Goal: Complete application form: Complete application form

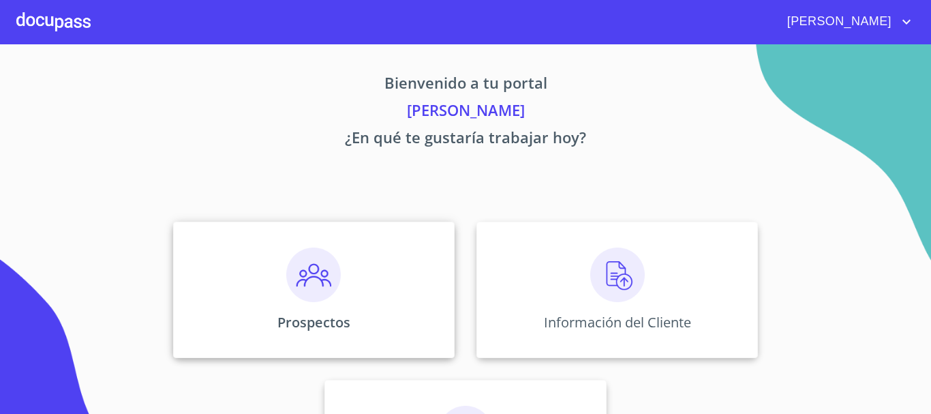
click at [322, 290] on img at bounding box center [313, 274] width 55 height 55
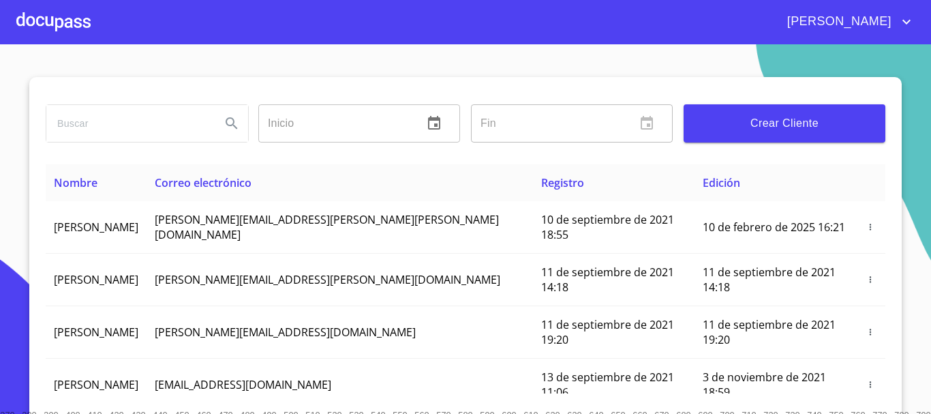
click at [751, 125] on span "Crear Cliente" at bounding box center [784, 123] width 180 height 19
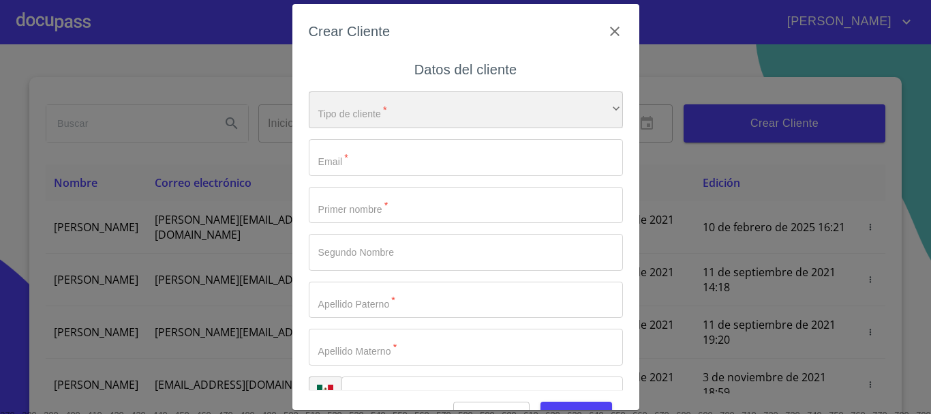
click at [412, 102] on div "​" at bounding box center [466, 109] width 314 height 37
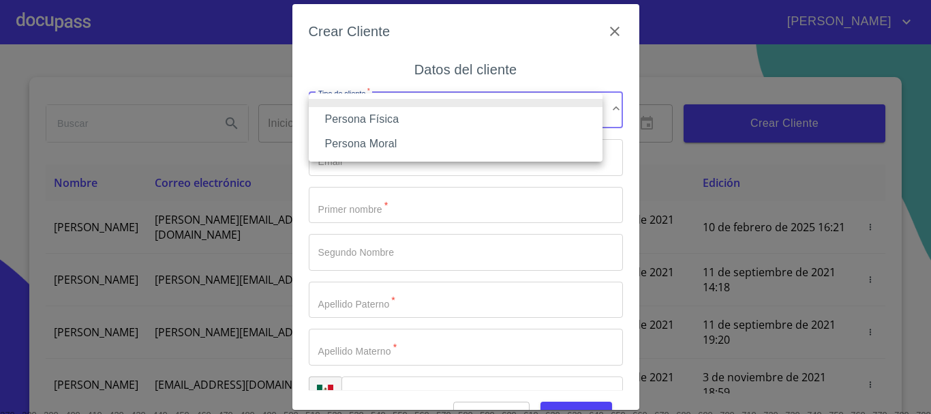
click at [401, 118] on li "Persona Física" at bounding box center [456, 119] width 294 height 25
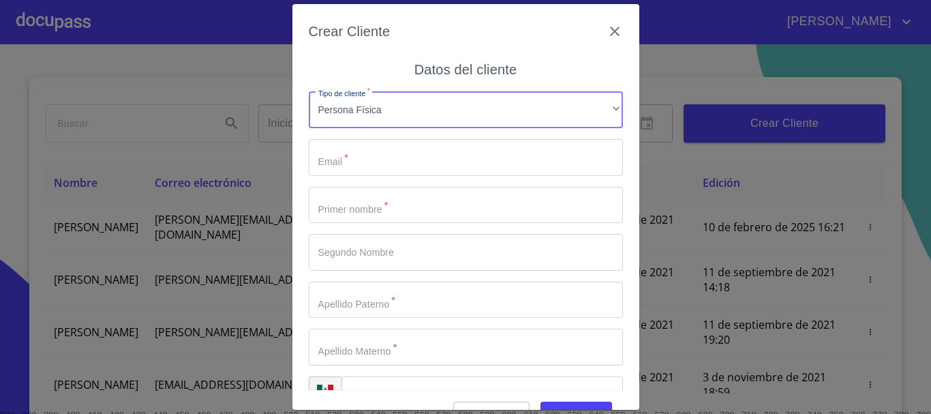
click at [401, 159] on input "Tipo de cliente   *" at bounding box center [466, 157] width 314 height 37
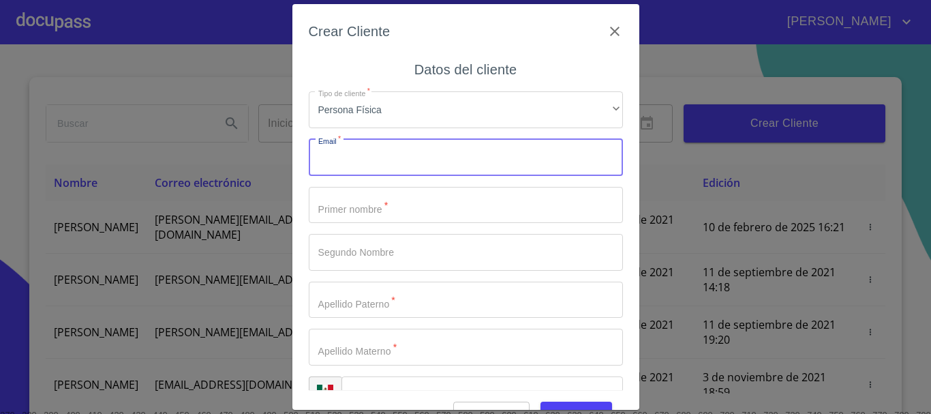
click at [384, 161] on input "Tipo de cliente   *" at bounding box center [466, 157] width 314 height 37
type input "[EMAIL_ADDRESS][DOMAIN_NAME]"
click at [386, 207] on input "Tipo de cliente   *" at bounding box center [466, 205] width 314 height 37
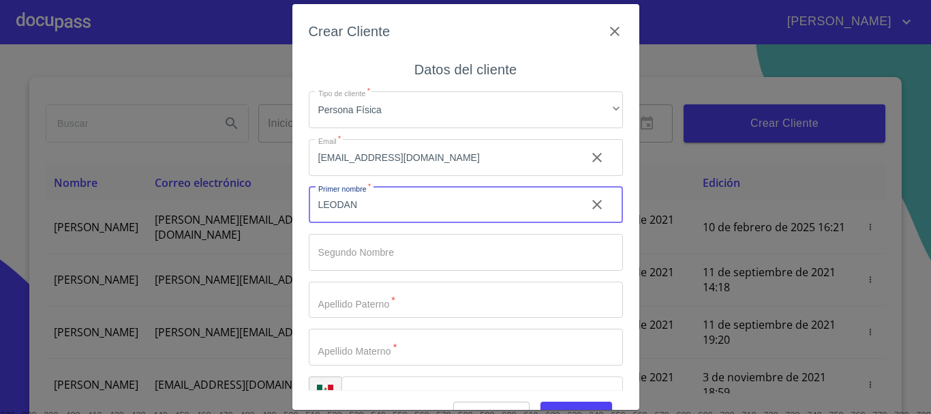
type input "LEODAN"
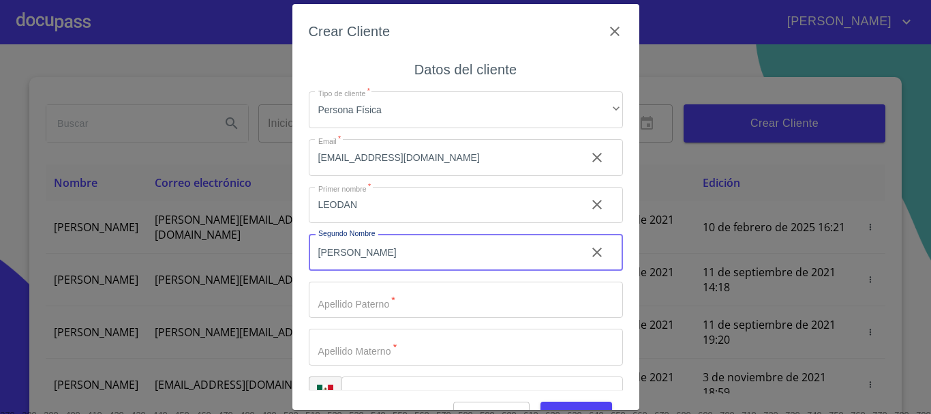
type input "[PERSON_NAME]"
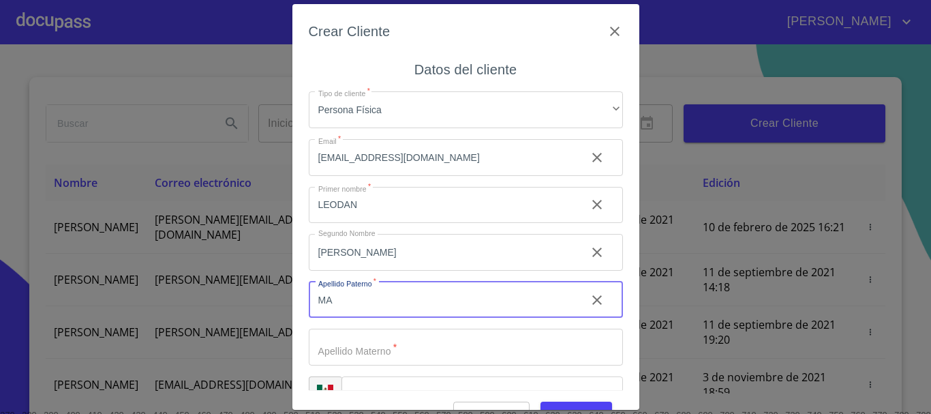
type input "M"
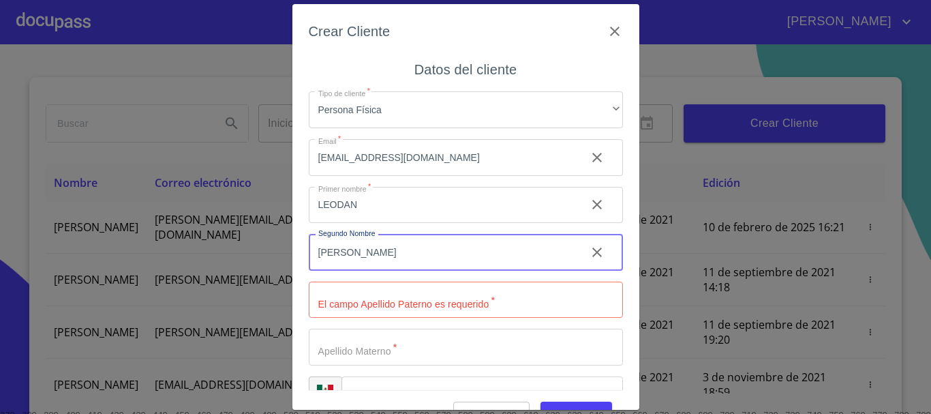
drag, startPoint x: 388, startPoint y: 259, endPoint x: 418, endPoint y: 268, distance: 31.3
click at [395, 261] on input "[PERSON_NAME]" at bounding box center [442, 252] width 266 height 37
type input "G"
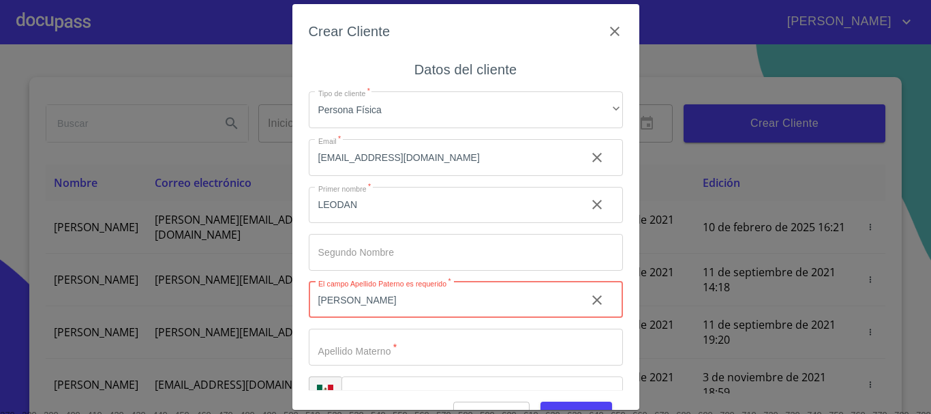
type input "[PERSON_NAME]"
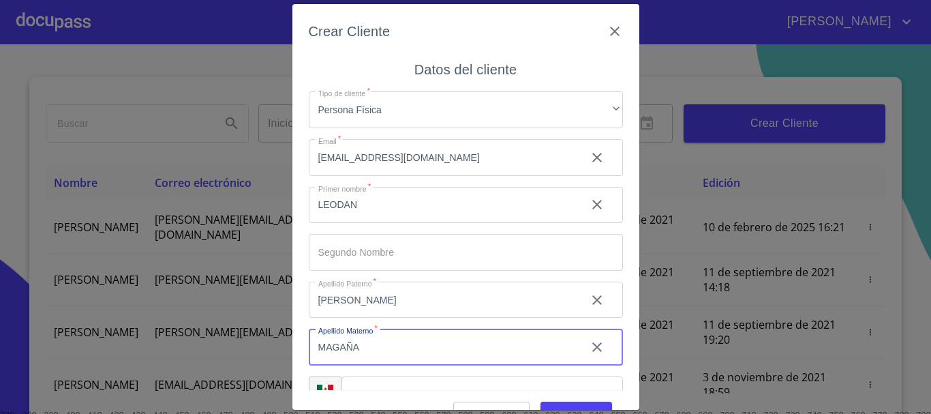
type input "MAGAÑA"
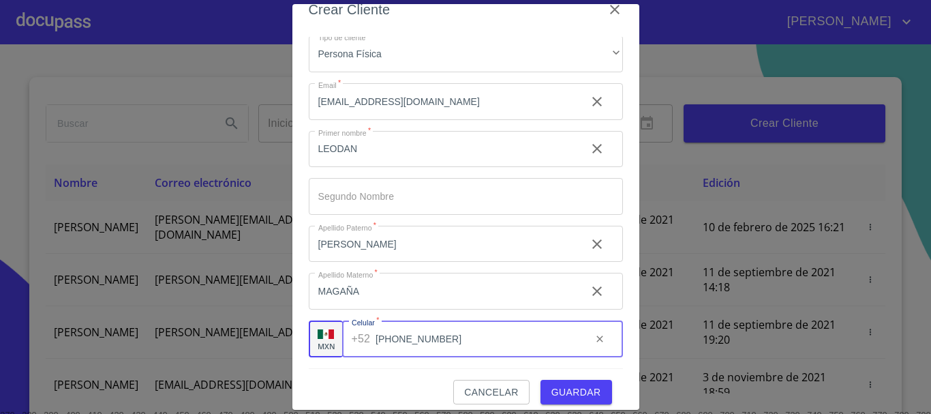
scroll to position [33, 0]
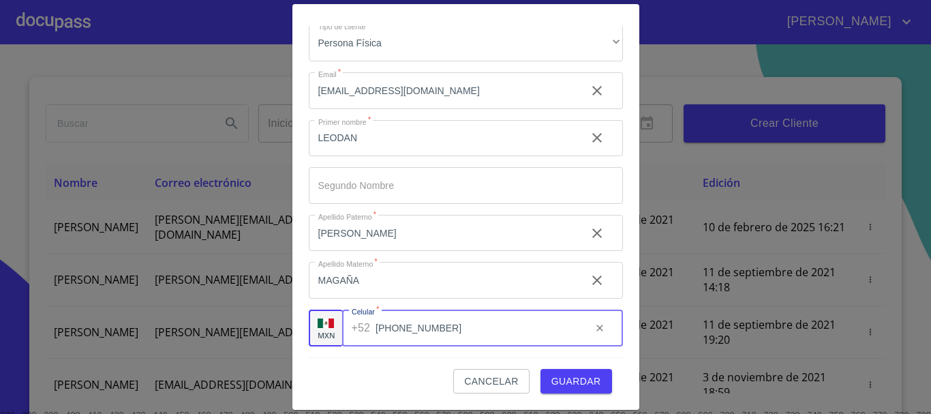
type input "[PHONE_NUMBER]"
click at [574, 378] on span "Guardar" at bounding box center [576, 381] width 50 height 17
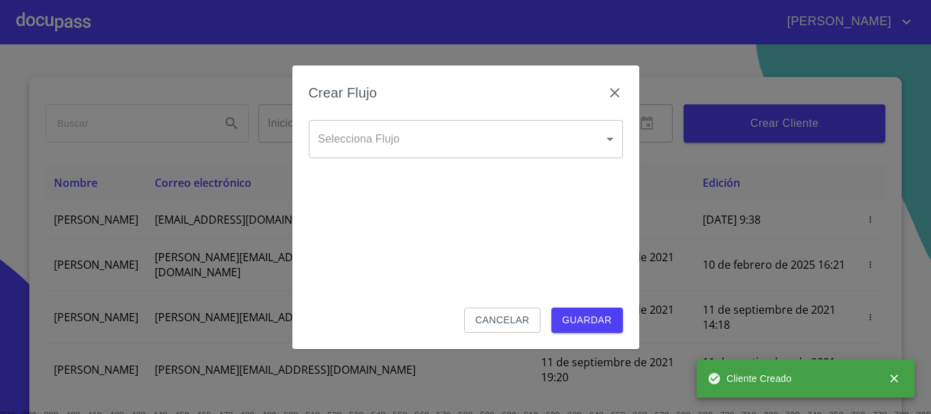
click at [464, 129] on body "[PERSON_NAME] ​ Fin ​ Crear Cliente Nombre Correo electrónico Registro Edición …" at bounding box center [465, 207] width 931 height 414
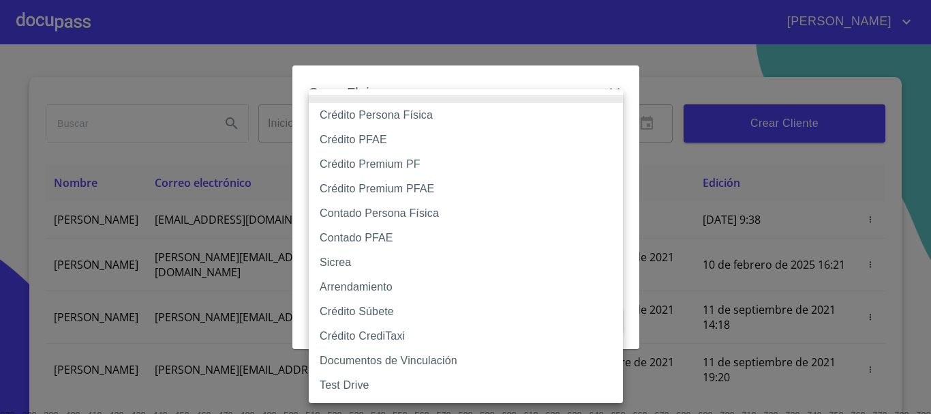
click at [444, 115] on li "Crédito Persona Física" at bounding box center [466, 115] width 314 height 25
type input "6009fb3c7d1714eb8809aa97"
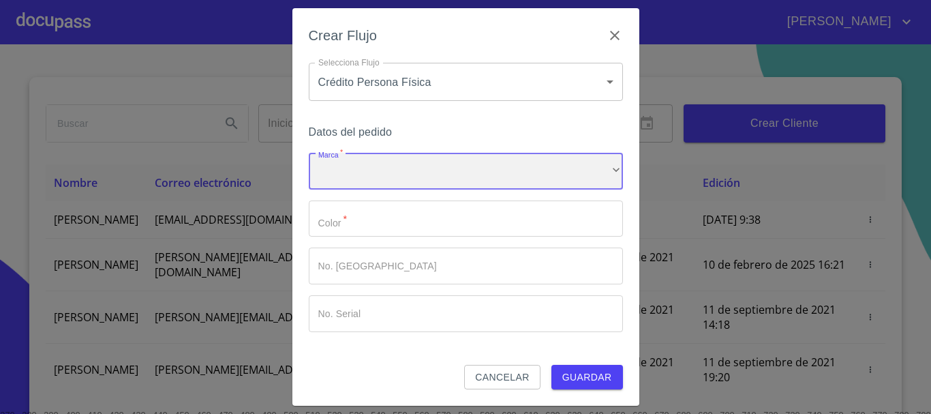
click at [402, 157] on div "​" at bounding box center [466, 171] width 314 height 37
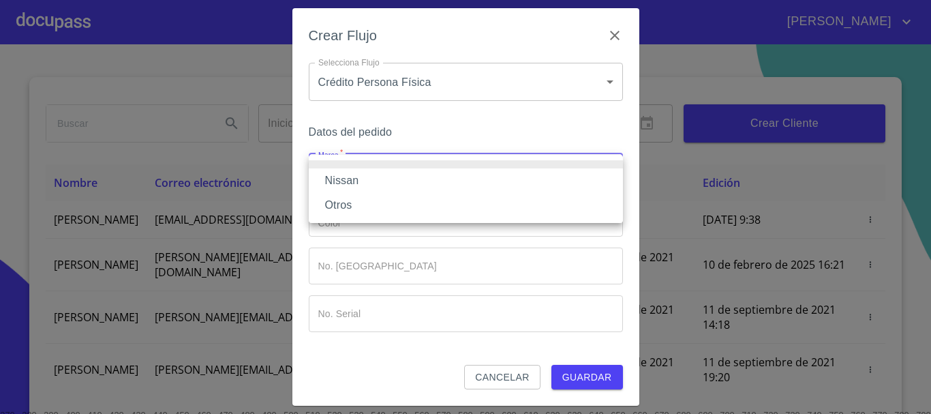
click at [408, 183] on li "Nissan" at bounding box center [466, 180] width 314 height 25
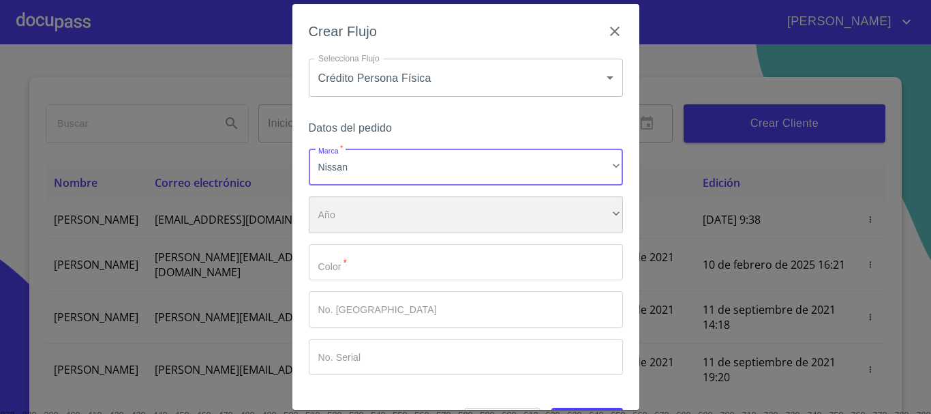
click at [420, 208] on div "​" at bounding box center [466, 214] width 314 height 37
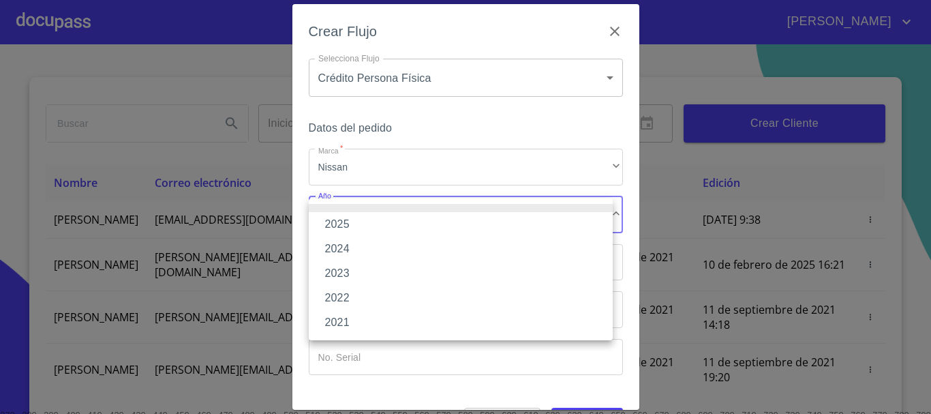
click at [410, 221] on li "2025" at bounding box center [461, 224] width 304 height 25
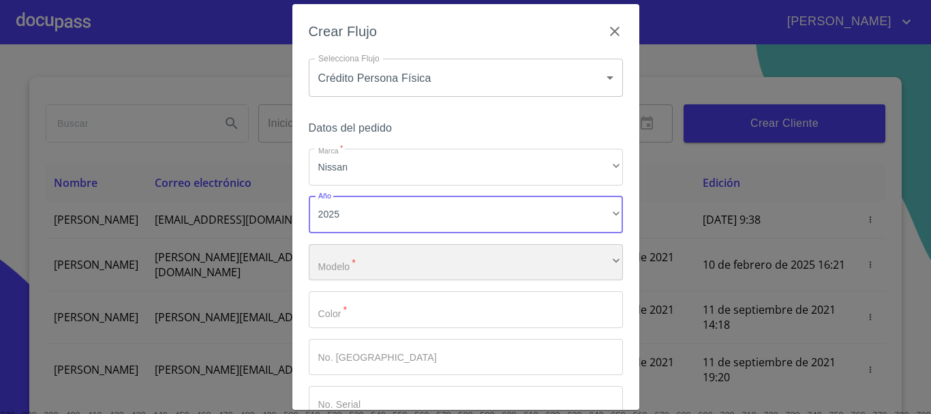
click at [396, 267] on div "​" at bounding box center [466, 262] width 314 height 37
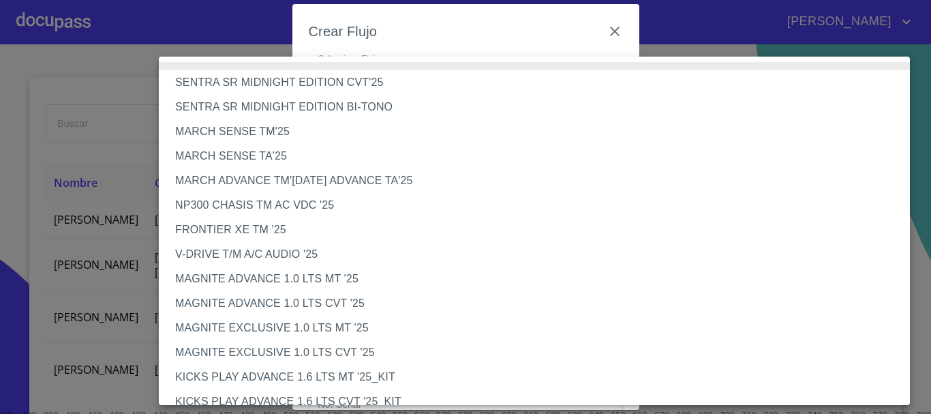
click at [287, 210] on li "NP300 CHASIS TM AC VDC '25" at bounding box center [539, 205] width 761 height 25
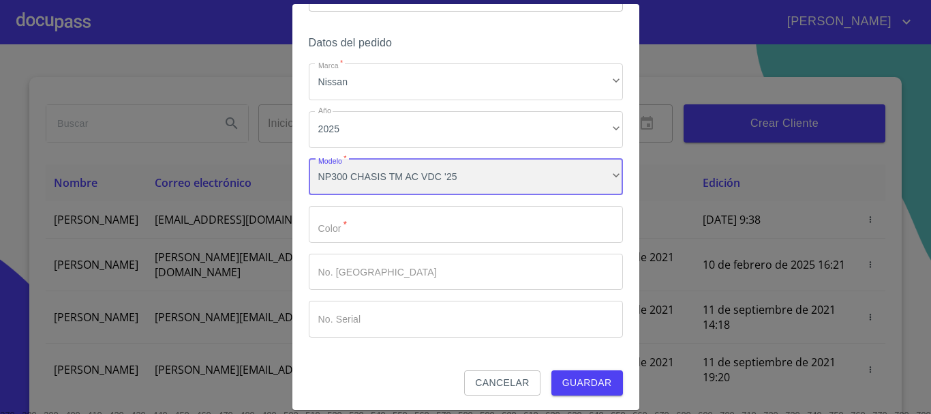
scroll to position [87, 0]
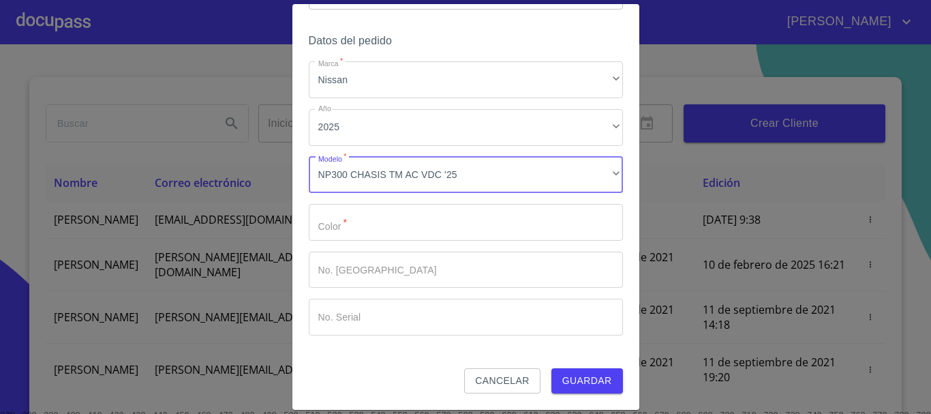
click at [405, 215] on input "Marca   *" at bounding box center [466, 222] width 314 height 37
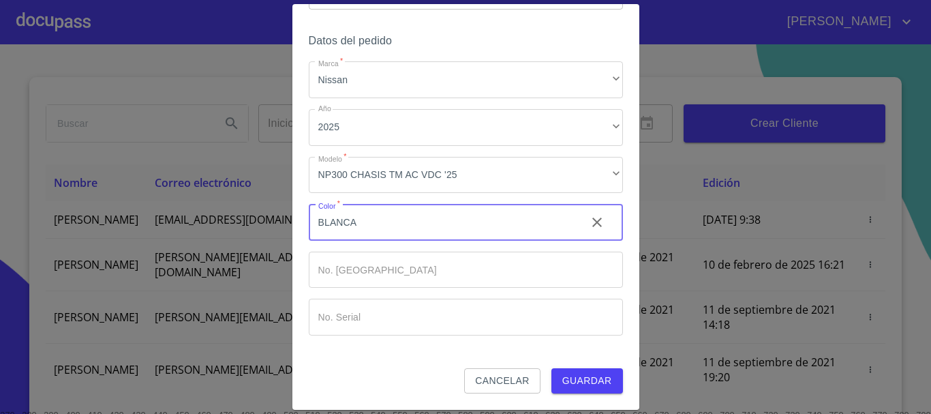
type input "BLANCA"
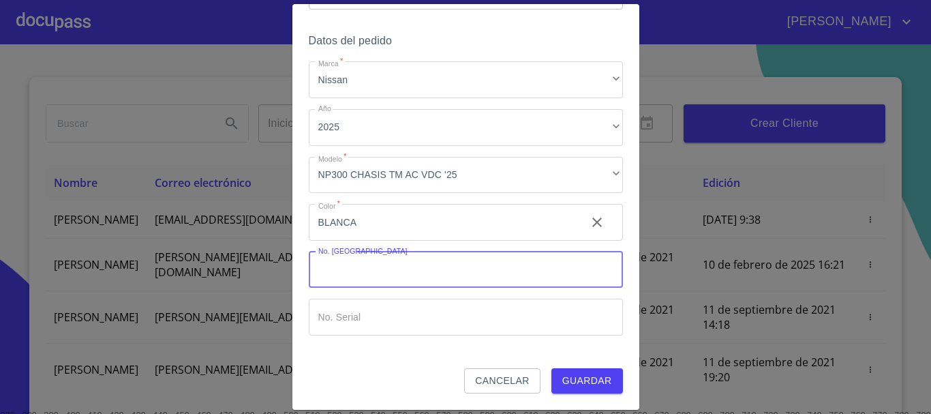
click at [563, 371] on button "Guardar" at bounding box center [587, 380] width 72 height 25
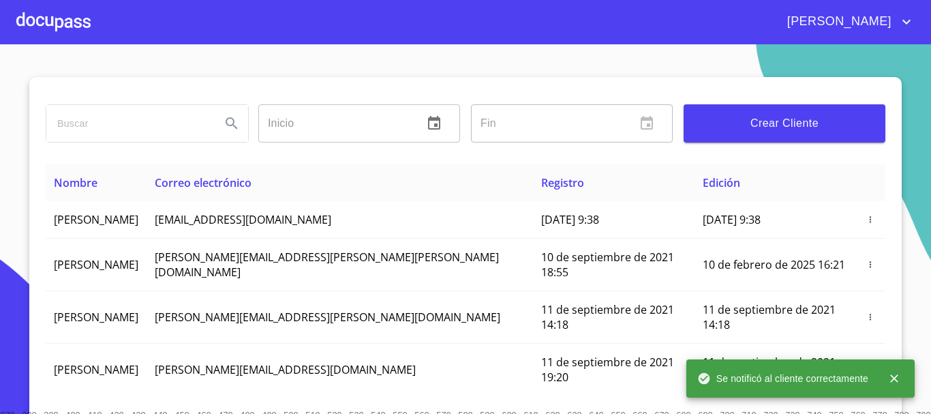
click at [82, 20] on div at bounding box center [53, 22] width 74 height 44
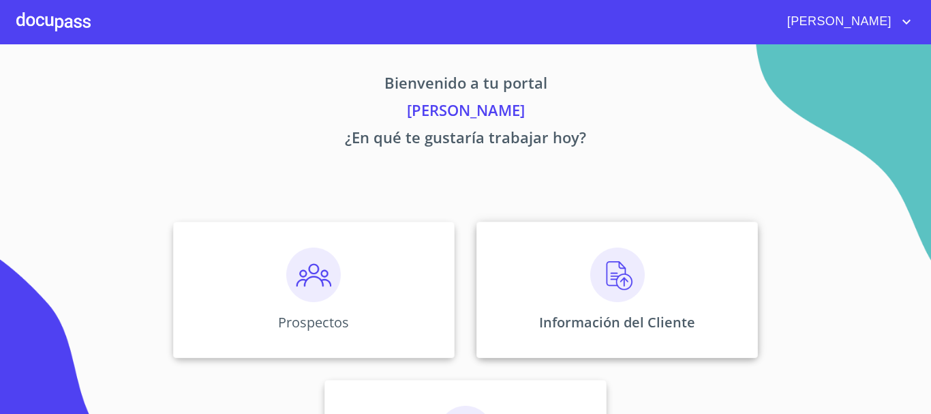
click at [595, 260] on img at bounding box center [617, 274] width 55 height 55
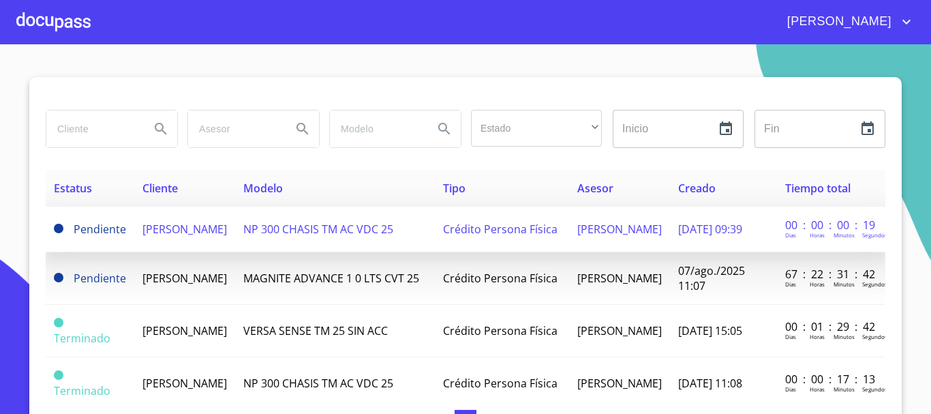
click at [227, 235] on span "[PERSON_NAME]" at bounding box center [184, 228] width 84 height 15
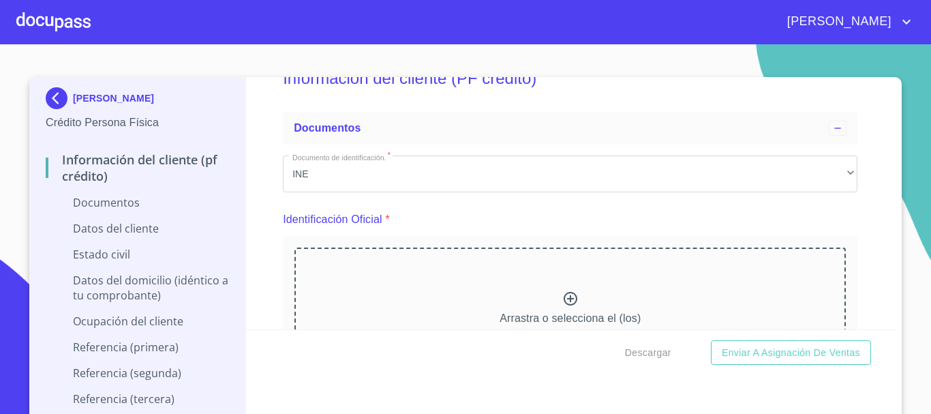
scroll to position [68, 0]
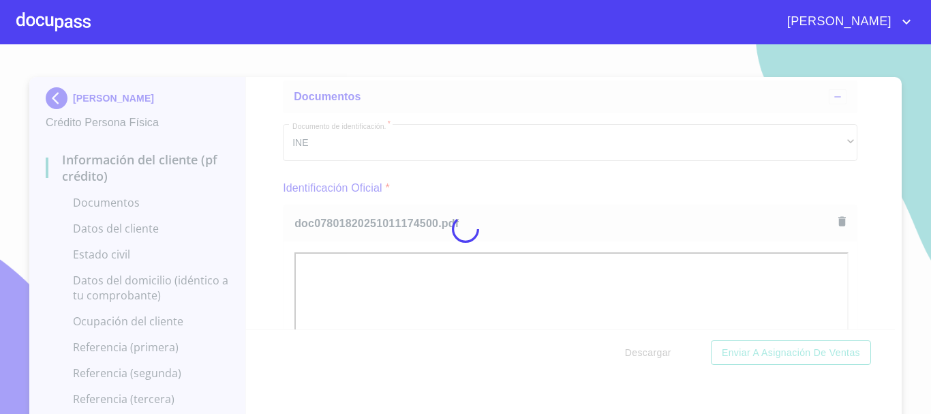
click at [512, 168] on div at bounding box center [465, 228] width 931 height 369
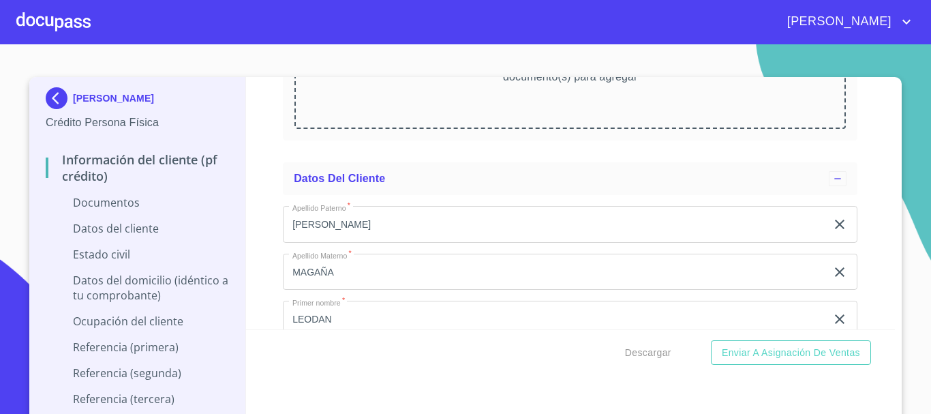
scroll to position [1976, 0]
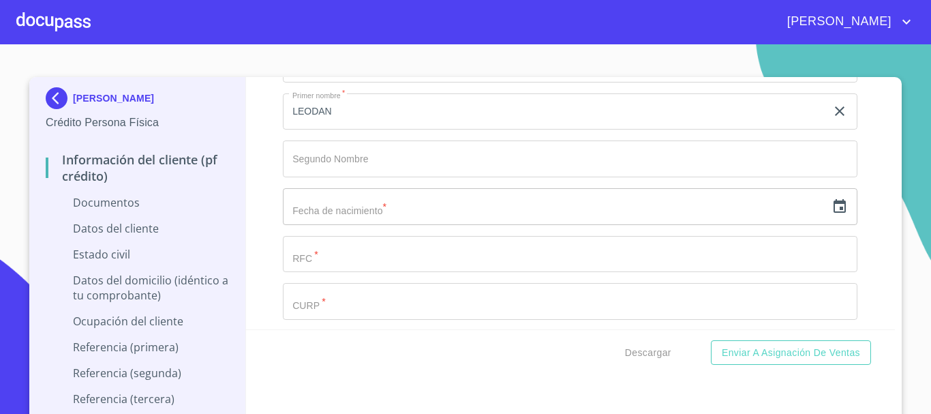
scroll to position [2521, 0]
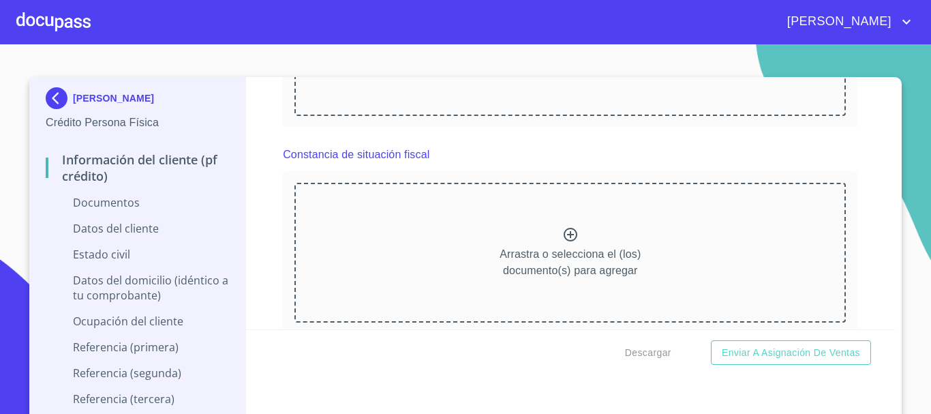
click at [270, 176] on div "Información del cliente (PF crédito) Documentos Documento de identificación.   …" at bounding box center [570, 203] width 649 height 252
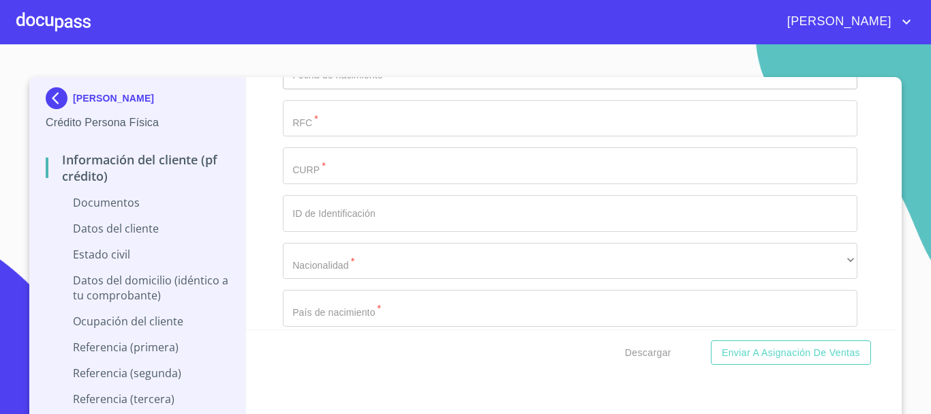
scroll to position [3134, 0]
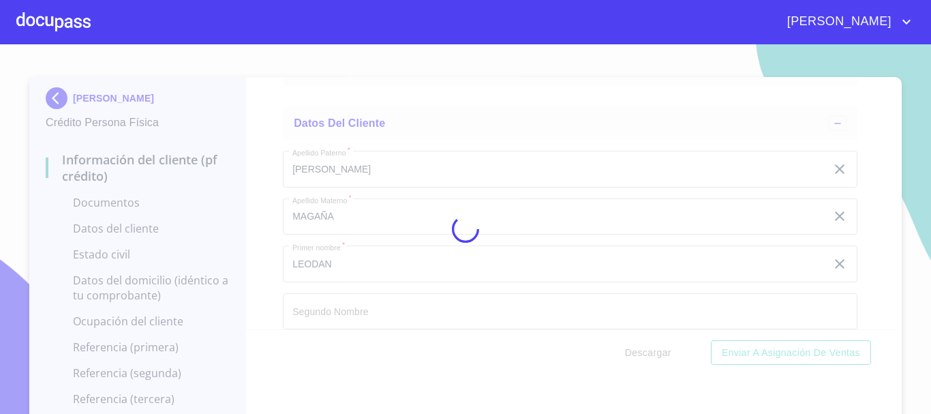
click at [877, 127] on div at bounding box center [465, 228] width 931 height 369
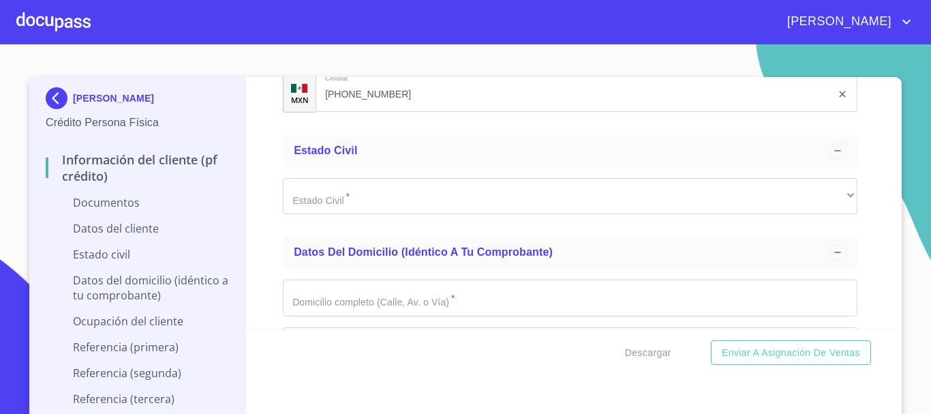
scroll to position [3679, 0]
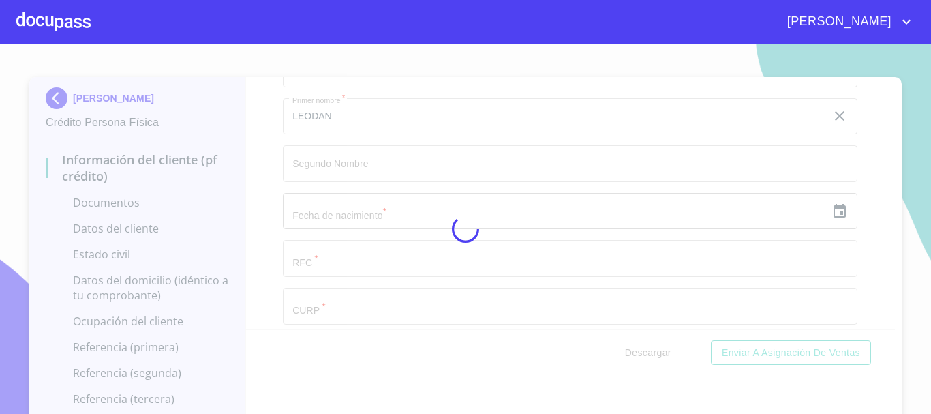
click at [270, 179] on div at bounding box center [465, 228] width 931 height 369
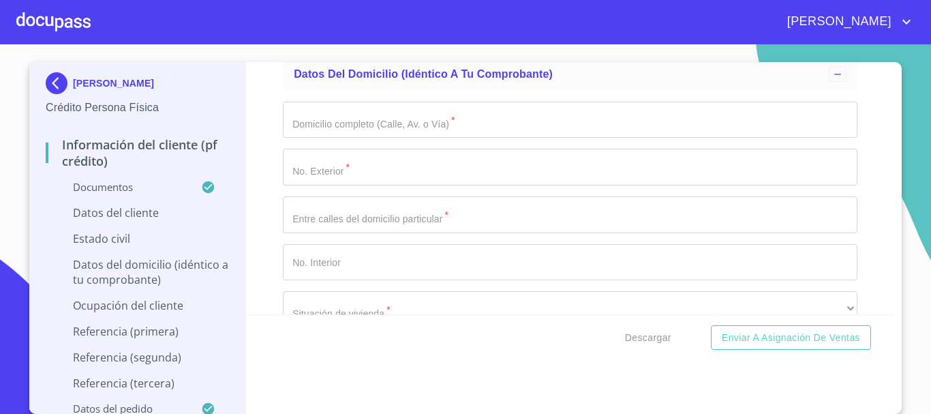
scroll to position [4292, 0]
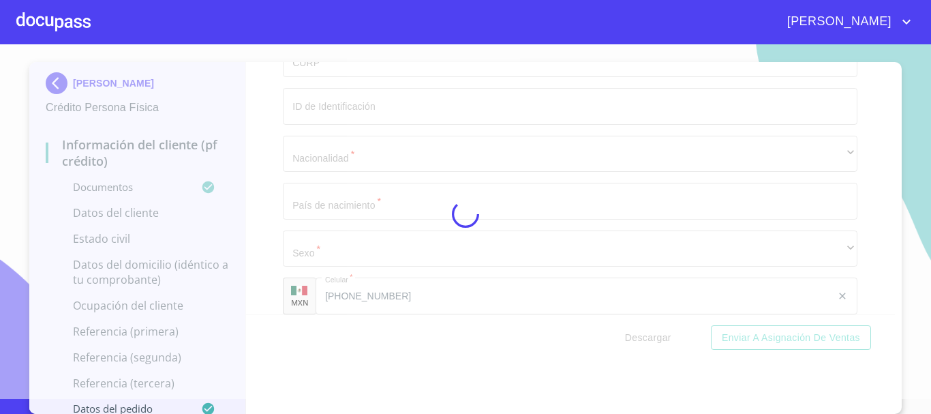
click at [847, 125] on div "Información del cliente (PF crédito) Documentos Documento de identificación.   …" at bounding box center [570, 188] width 649 height 252
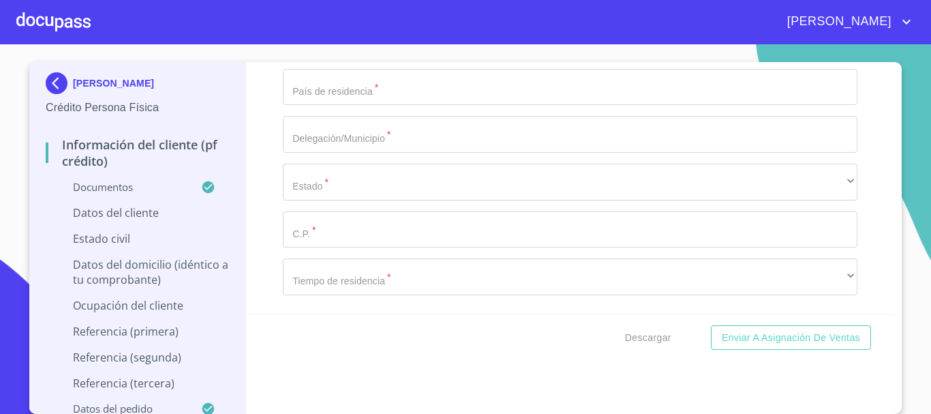
scroll to position [5042, 0]
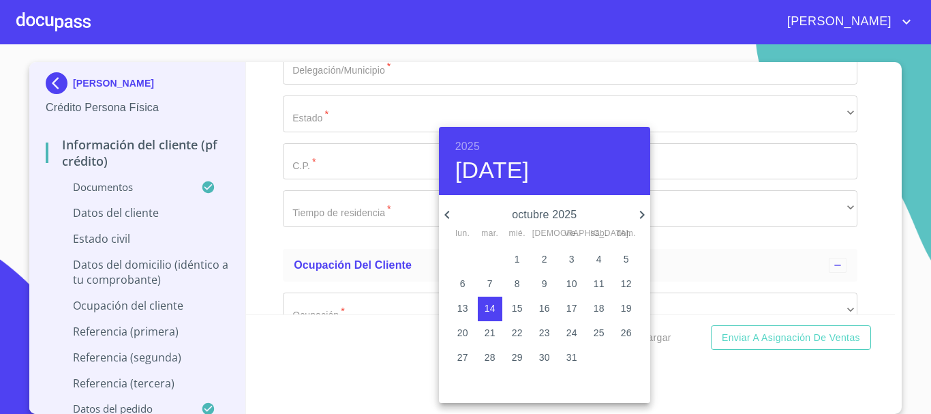
click at [467, 144] on h6 "2025" at bounding box center [467, 146] width 25 height 19
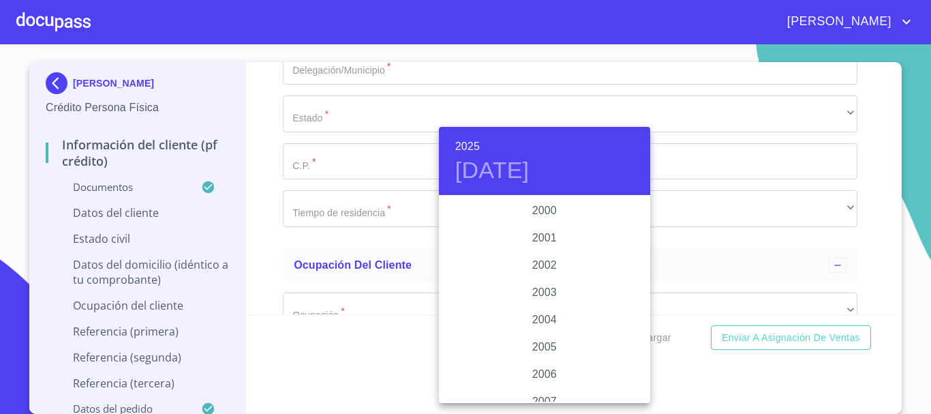
scroll to position [2030, 0]
click at [547, 322] on div "2004" at bounding box center [544, 333] width 211 height 27
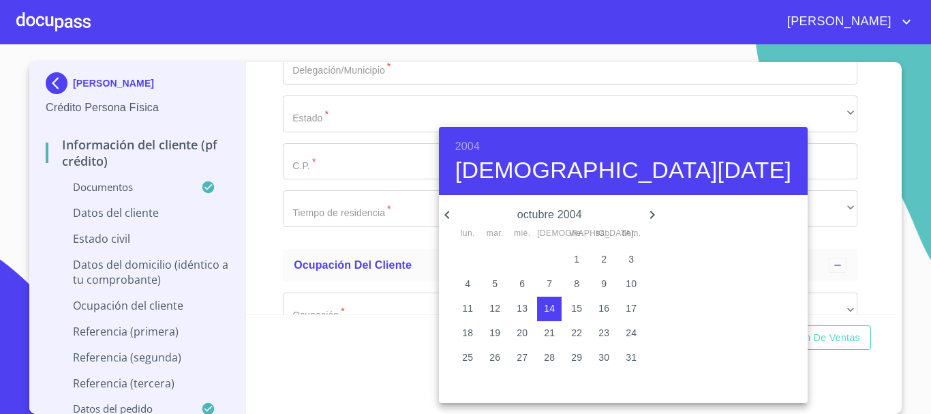
click at [444, 215] on icon "button" at bounding box center [447, 214] width 16 height 16
click at [544, 311] on p "15" at bounding box center [549, 308] width 11 height 14
type input "[DATE]"
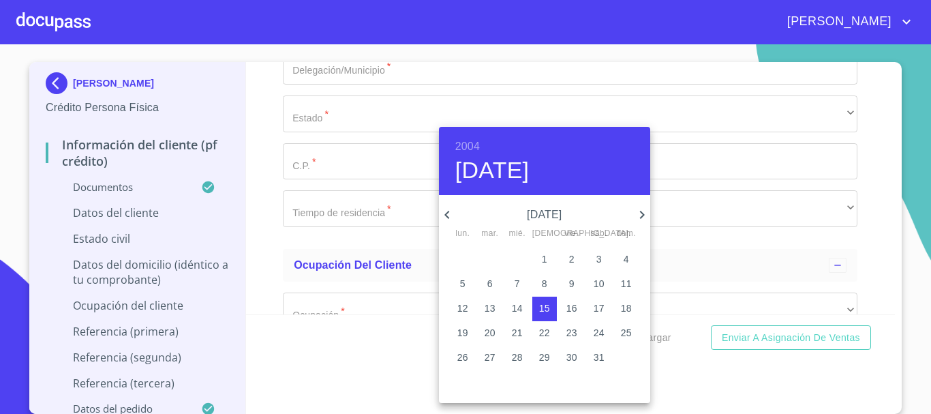
click at [335, 193] on div at bounding box center [465, 207] width 931 height 414
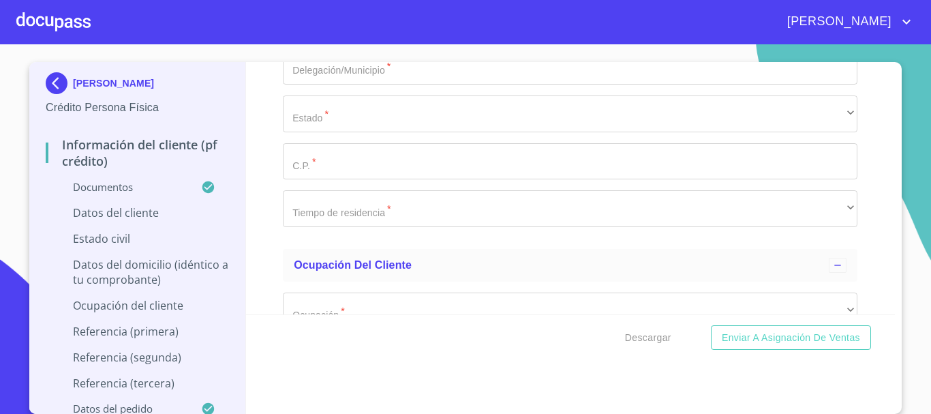
type input "GAML040715494"
paste input "GAML040715HJCRGDA7"
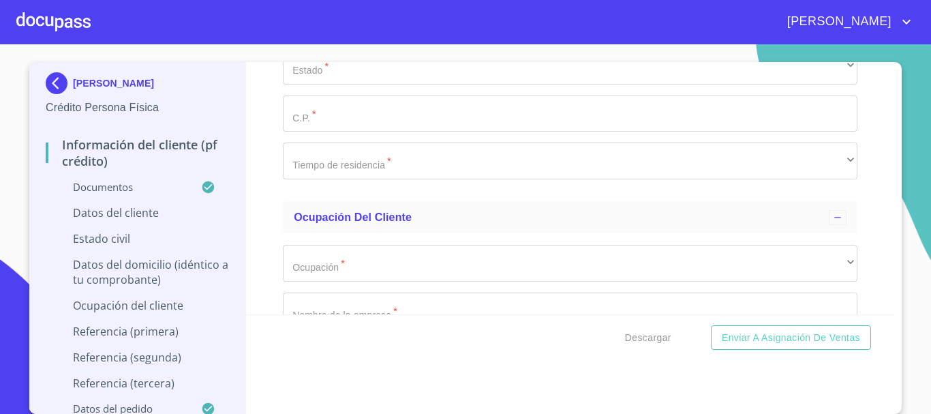
scroll to position [5110, 0]
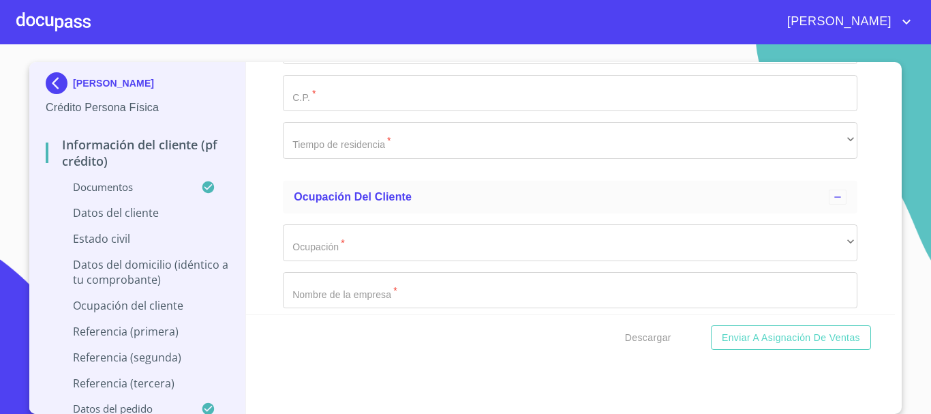
type input "GAML040715HJCRGDA7"
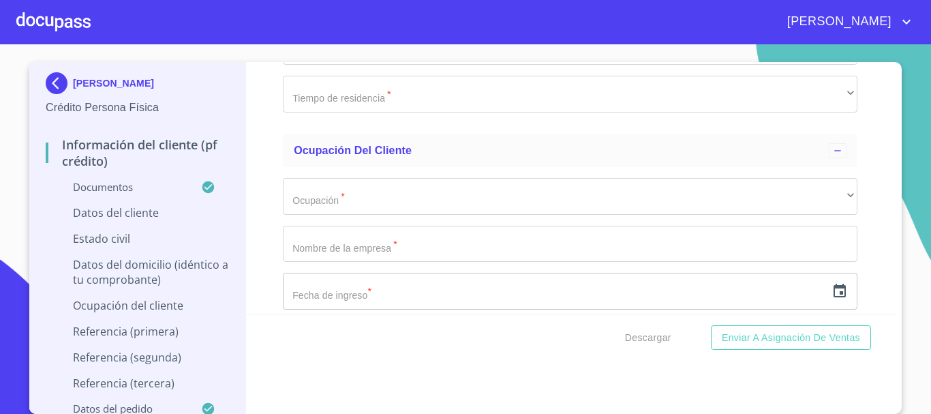
scroll to position [5178, 0]
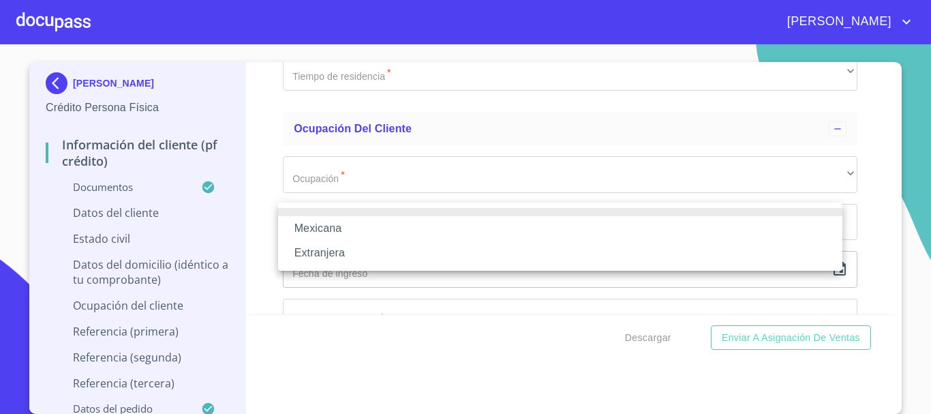
click at [348, 225] on li "Mexicana" at bounding box center [560, 228] width 564 height 25
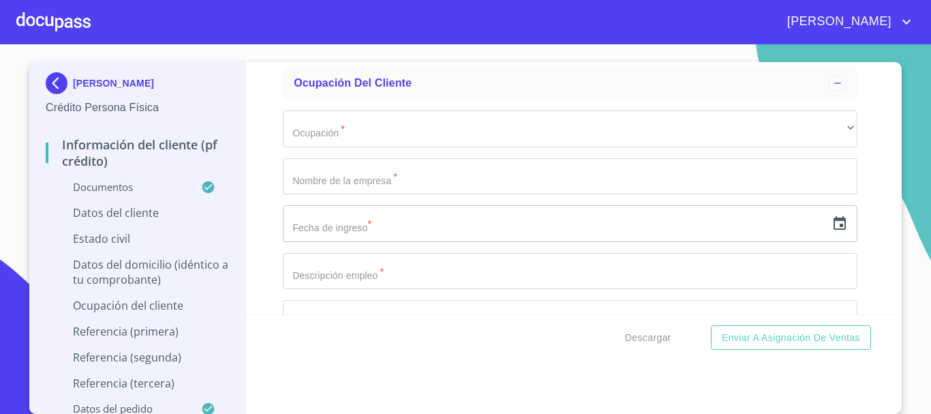
scroll to position [5314, 0]
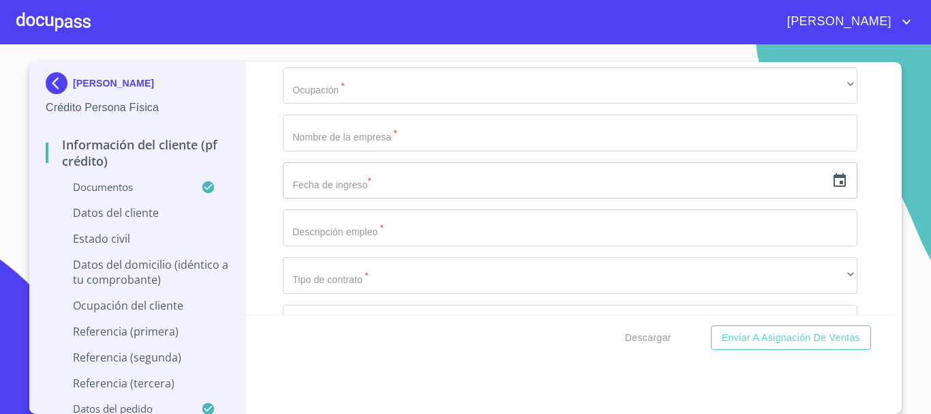
type input "[GEOGRAPHIC_DATA]"
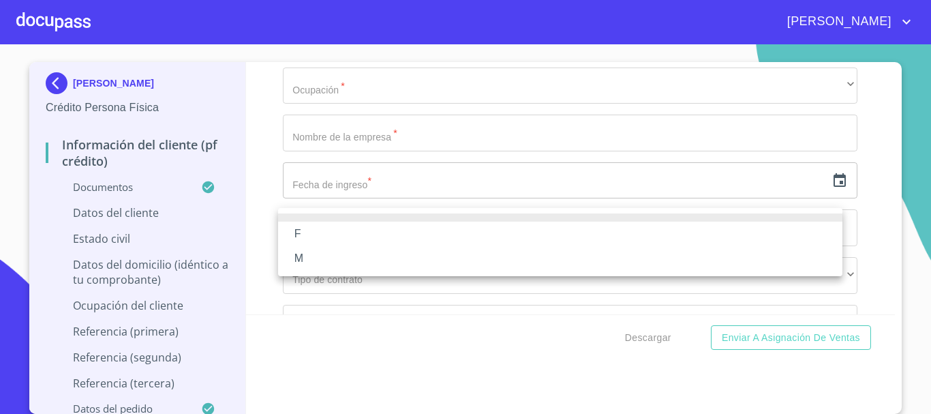
click at [348, 269] on li "M" at bounding box center [560, 258] width 564 height 25
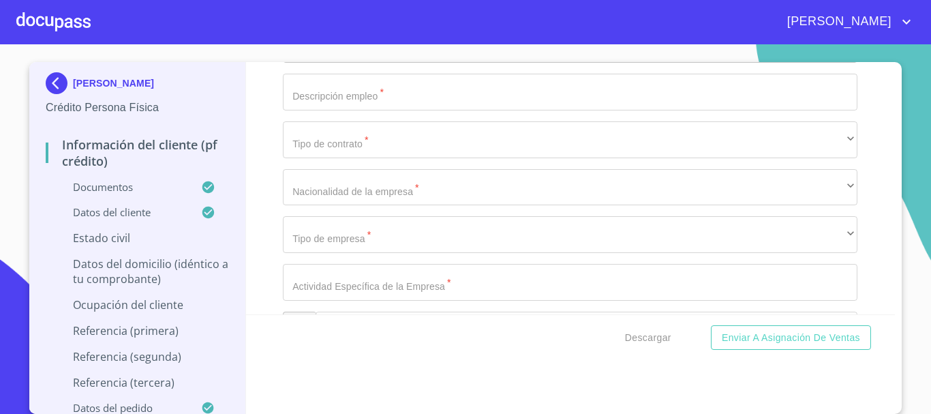
scroll to position [5451, 0]
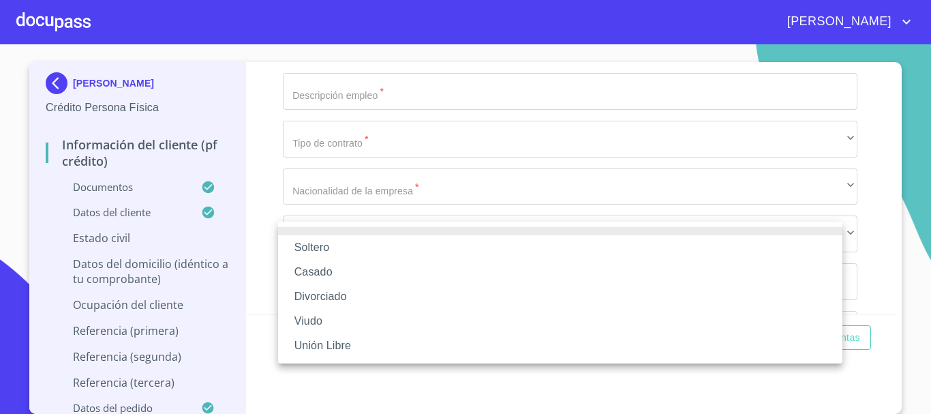
click at [361, 245] on li "Soltero" at bounding box center [560, 247] width 564 height 25
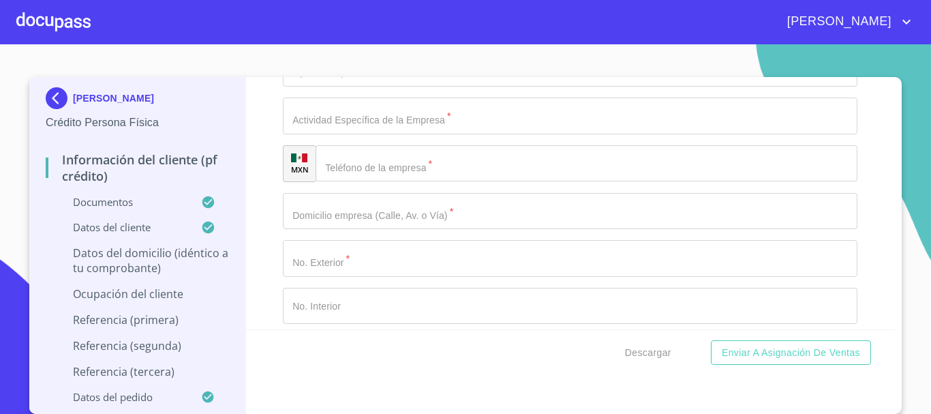
scroll to position [5655, 0]
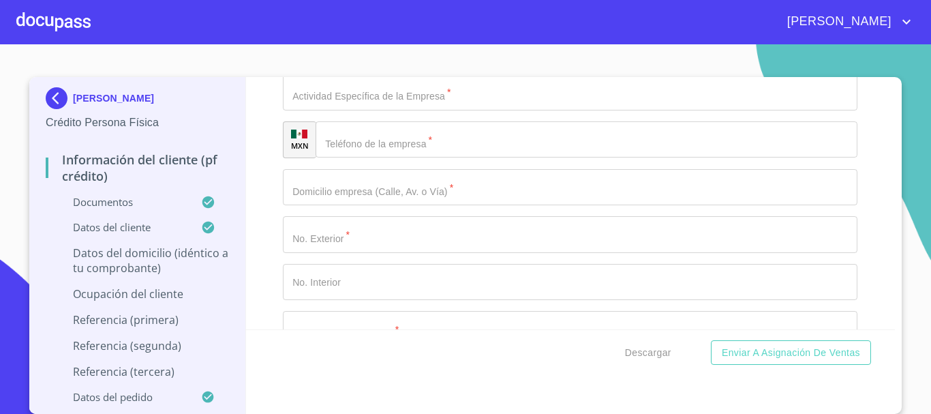
type input "CALLE MEMBRILLO"
type input "80"
type input "CAPULIN Y PIÑA"
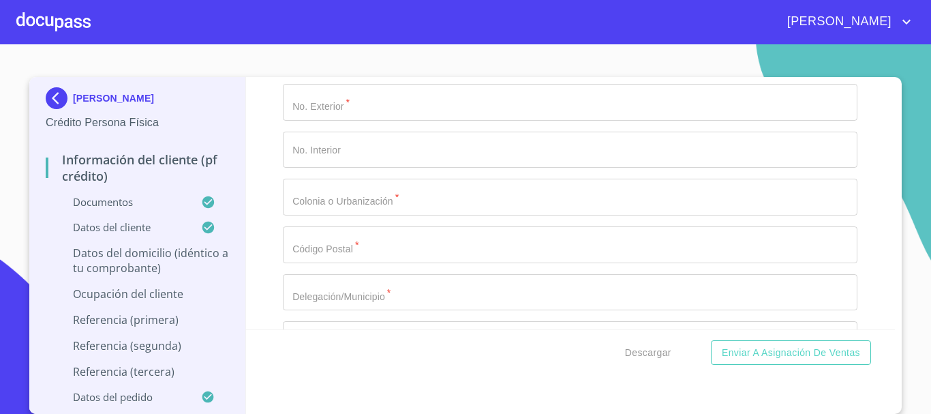
scroll to position [5791, 0]
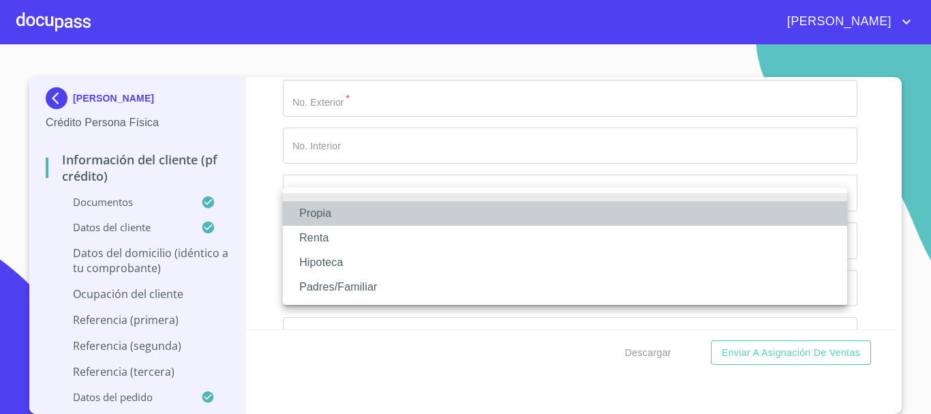
click at [371, 217] on li "Propia" at bounding box center [565, 213] width 564 height 25
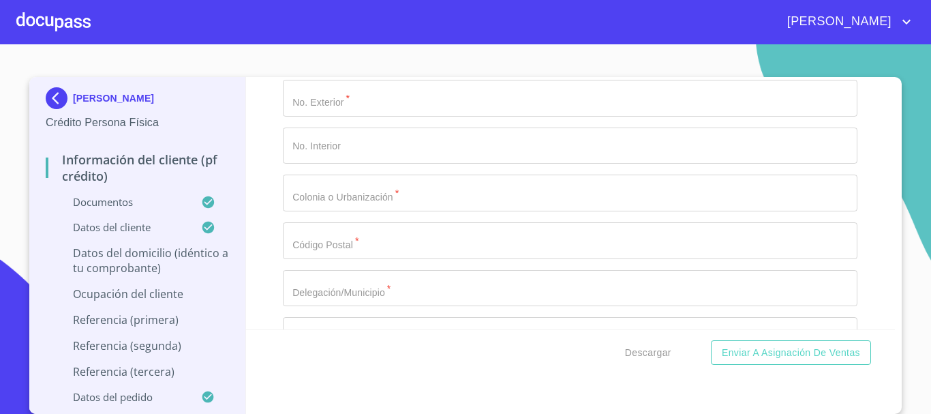
drag, startPoint x: 369, startPoint y: 255, endPoint x: 392, endPoint y: 270, distance: 28.0
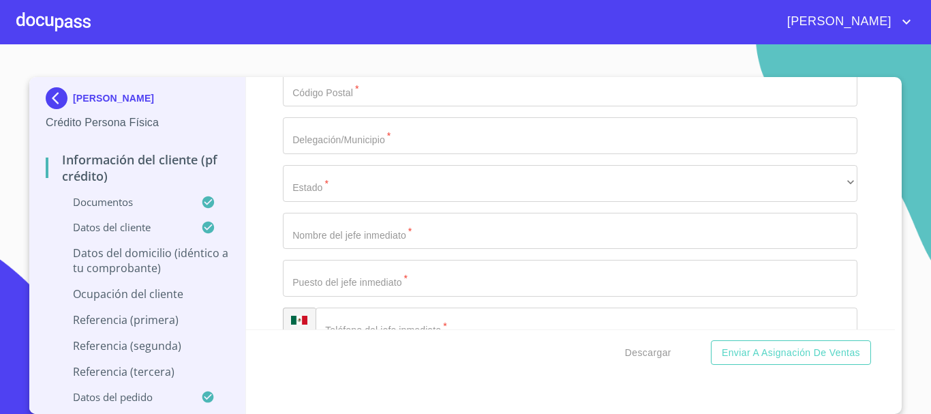
scroll to position [5996, 0]
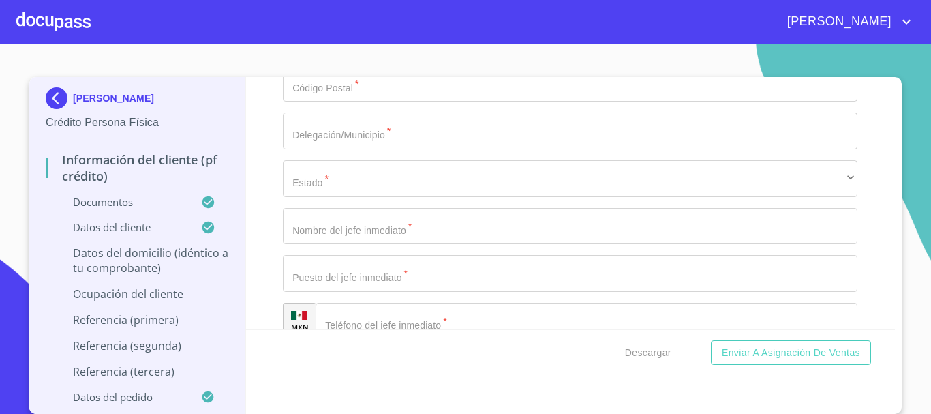
type input "$3,500,000"
type input "LAS HUERTAS"
type input "[GEOGRAPHIC_DATA]"
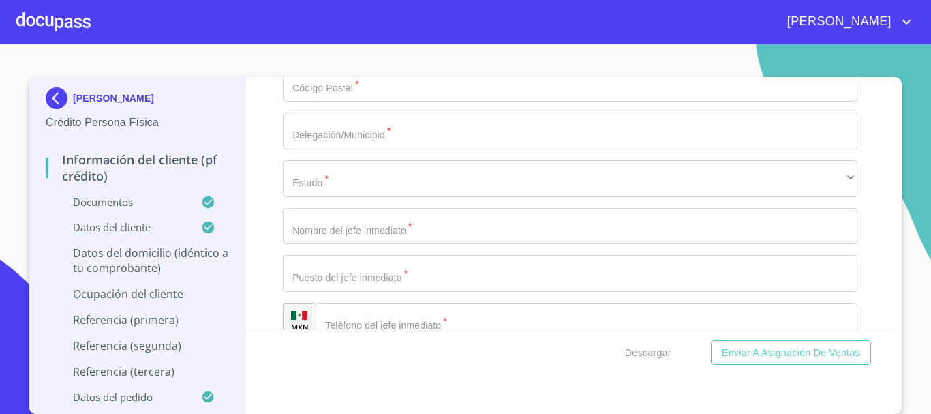
type input "SAN [PERSON_NAME] TLAQUEPAQUE"
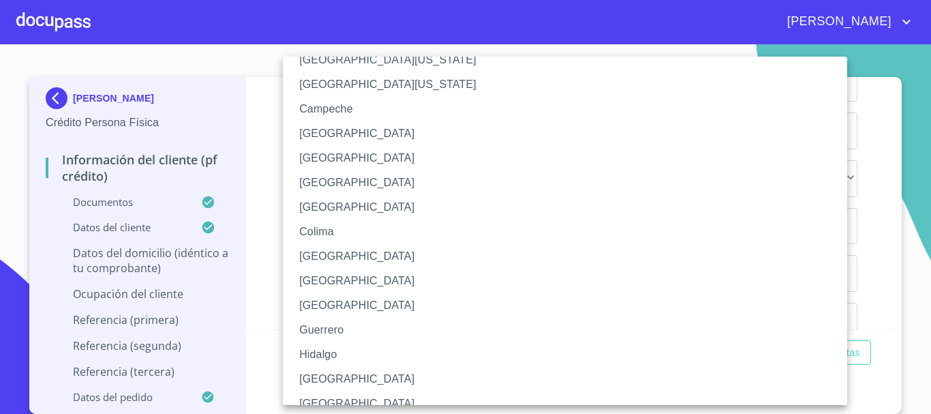
scroll to position [68, 0]
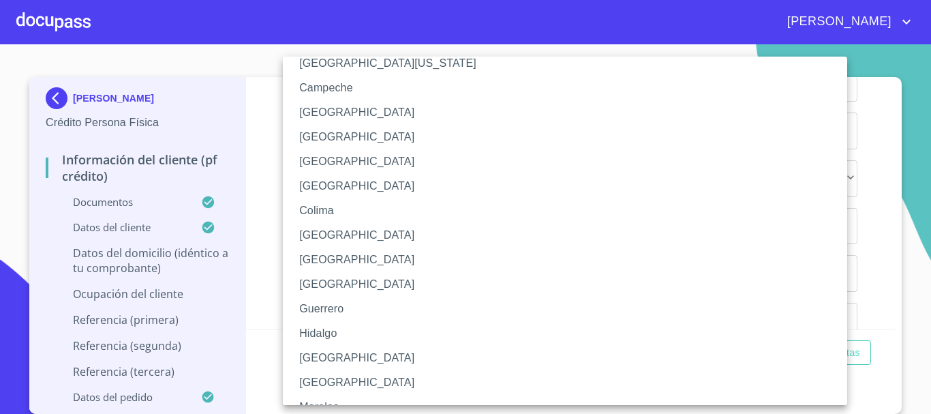
click at [354, 353] on li "[GEOGRAPHIC_DATA]" at bounding box center [570, 357] width 574 height 25
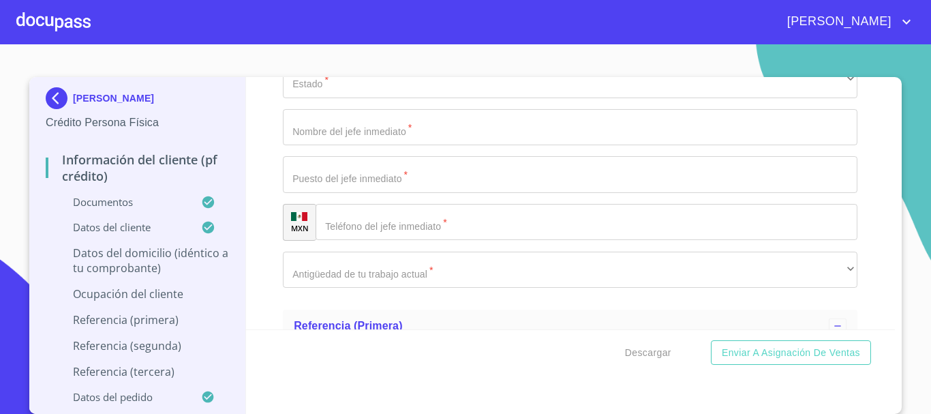
scroll to position [6200, 0]
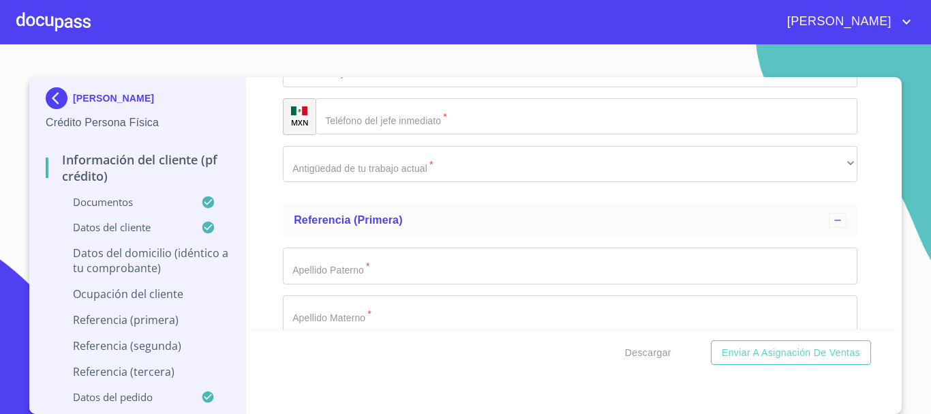
type input "45589"
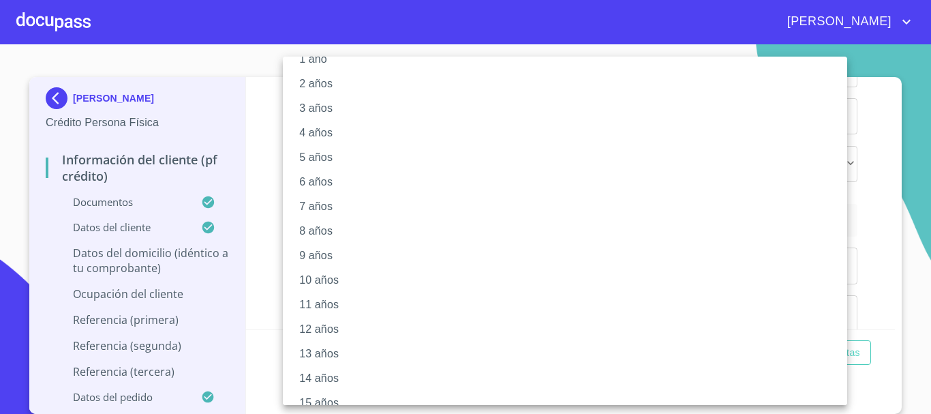
scroll to position [68, 0]
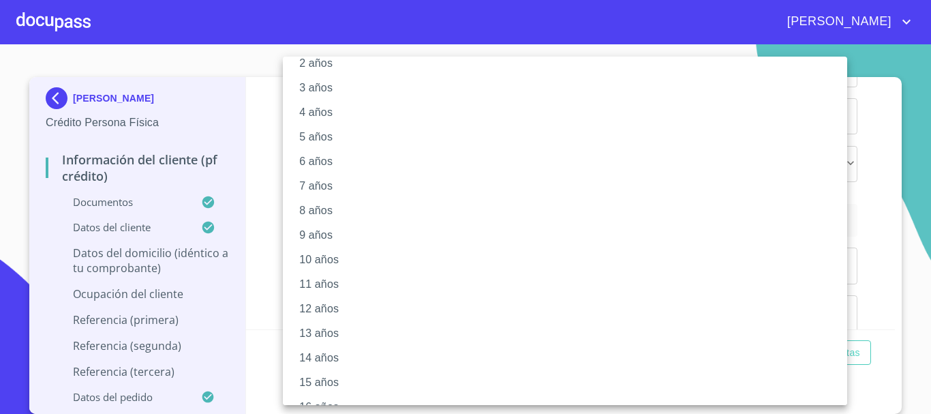
click at [357, 377] on li "15 años" at bounding box center [570, 382] width 574 height 25
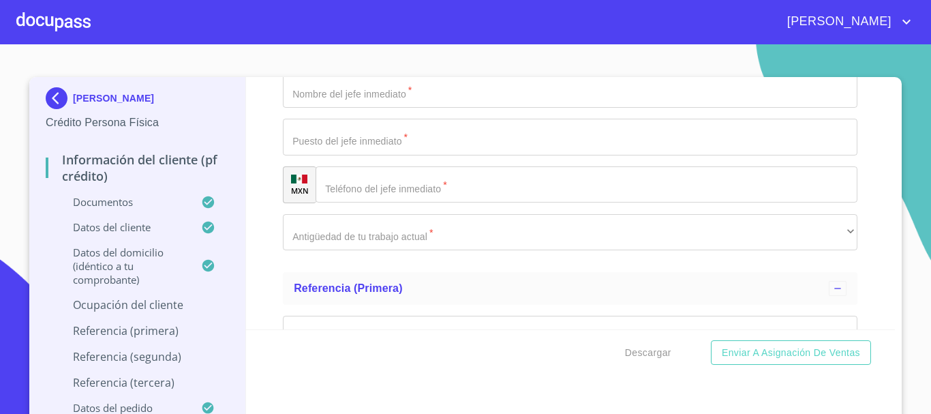
scroll to position [6200, 0]
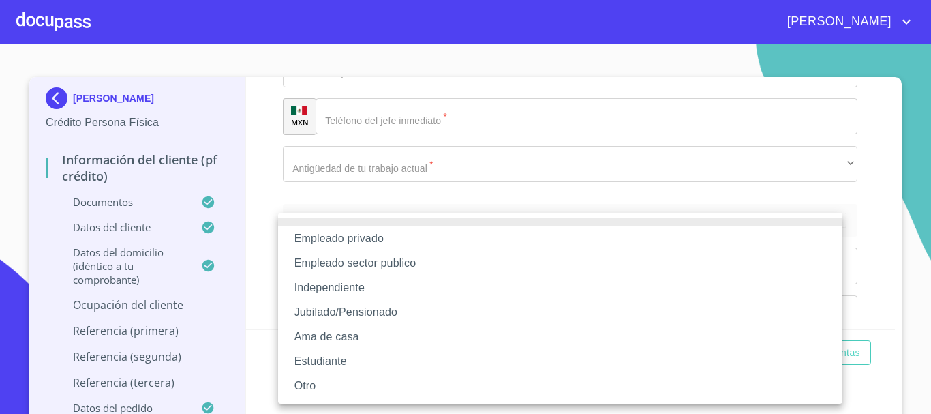
click at [363, 290] on li "Independiente" at bounding box center [560, 287] width 564 height 25
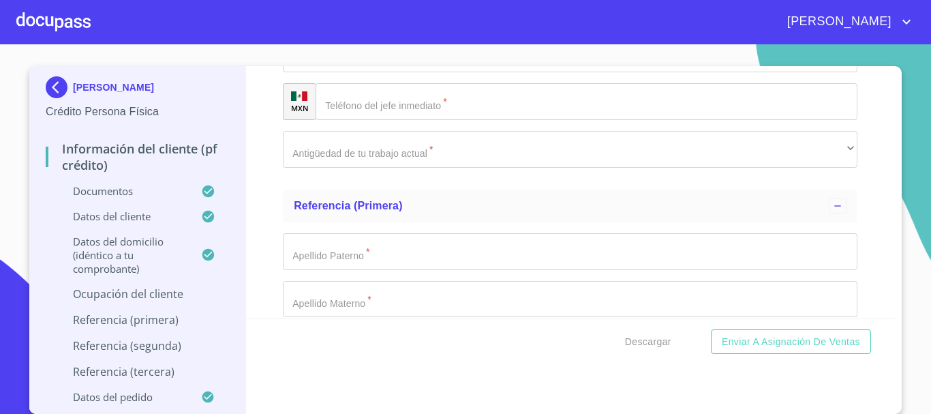
scroll to position [6336, 0]
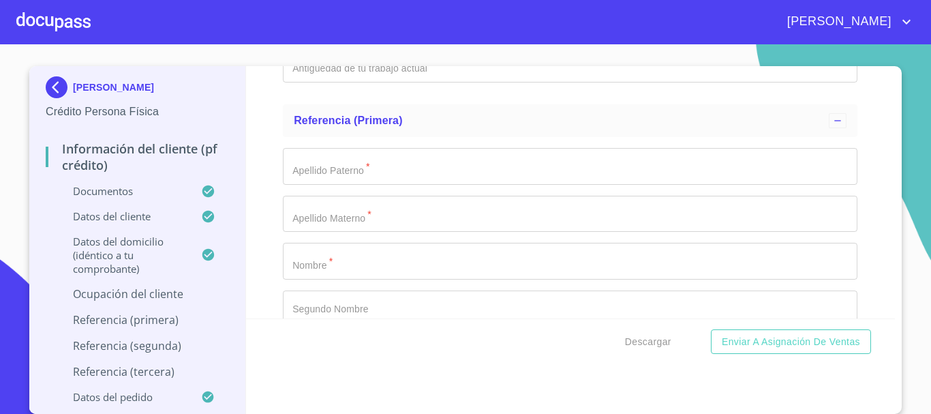
type input "CREMERIA LOS GEMELOS"
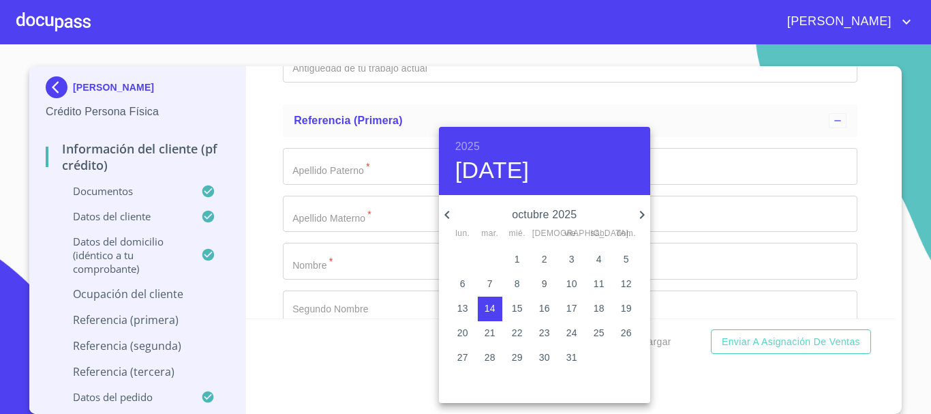
click at [455, 148] on h6 "2025" at bounding box center [467, 146] width 25 height 19
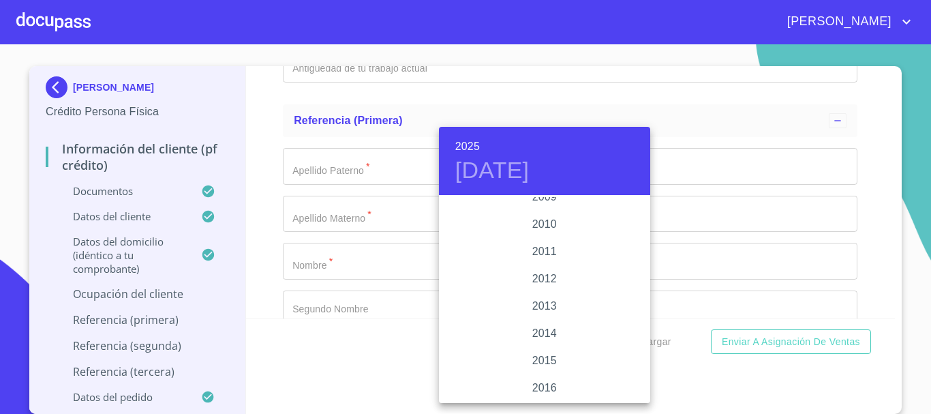
scroll to position [2371, 0]
click at [550, 285] on div "2015" at bounding box center [544, 292] width 211 height 27
type input "14 de oct. de 2015"
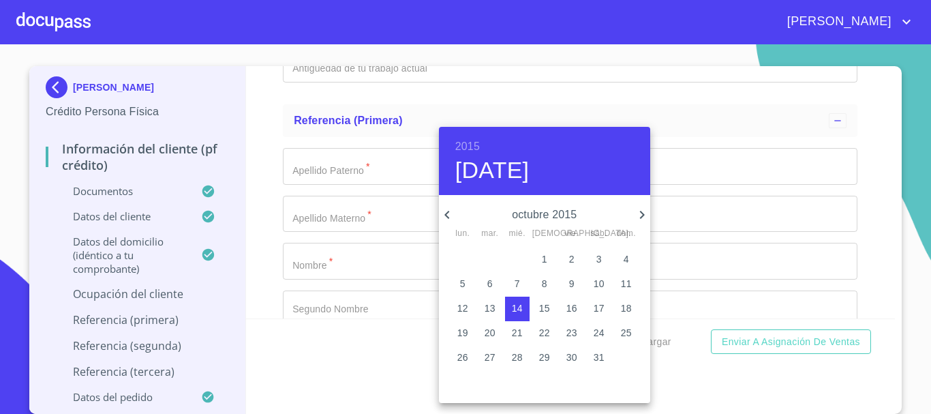
click at [332, 219] on div at bounding box center [465, 207] width 931 height 414
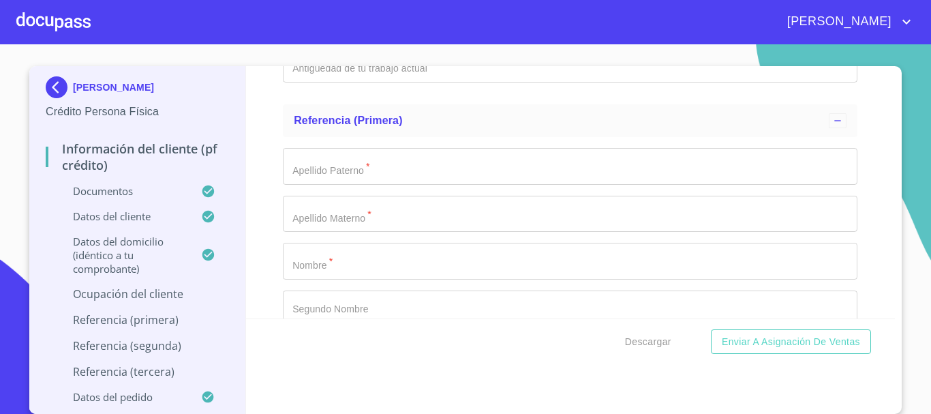
type input "CREMERIA LOS GEMELOS"
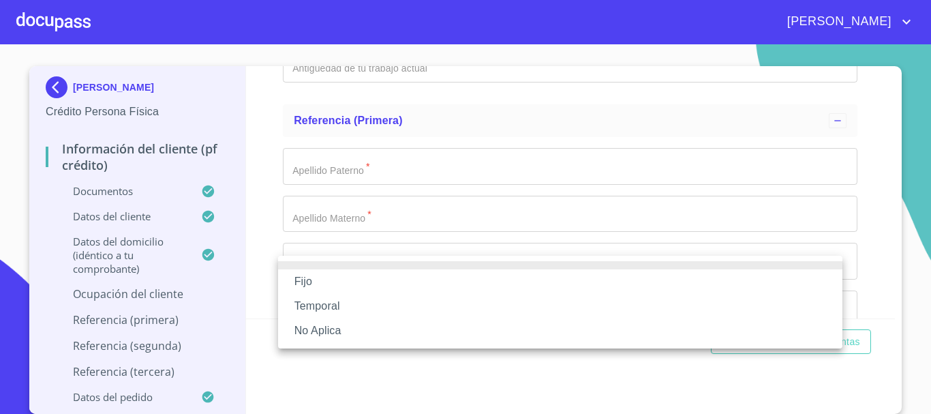
click at [354, 287] on li "Fijo" at bounding box center [560, 281] width 564 height 25
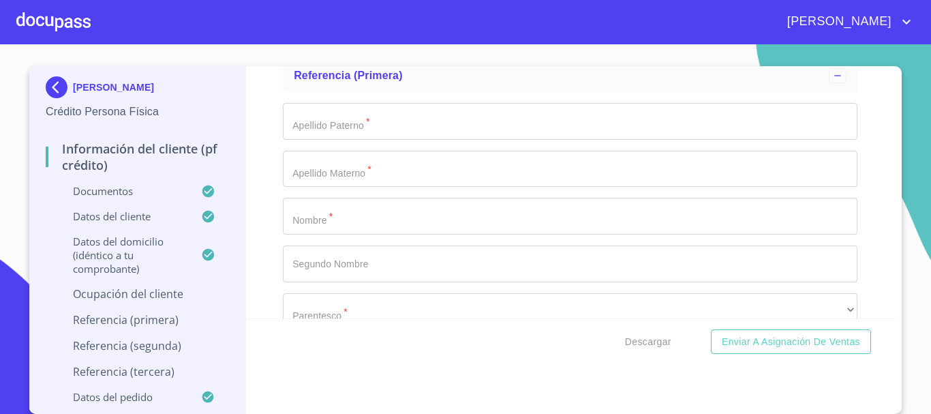
scroll to position [6404, 0]
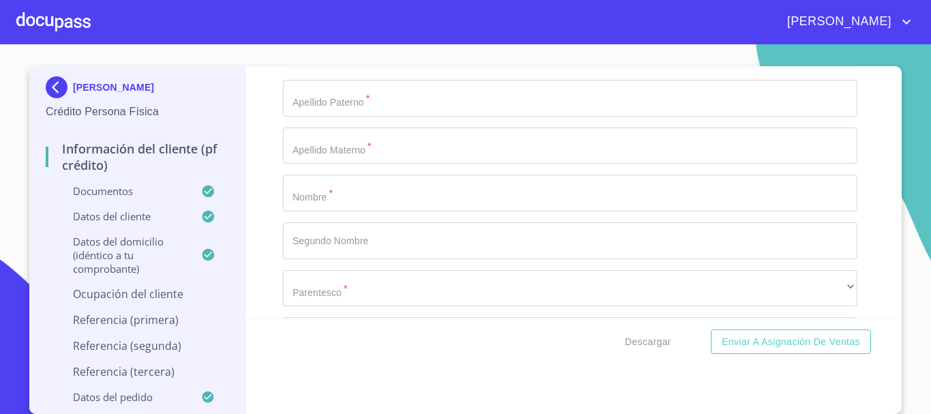
type input "20000"
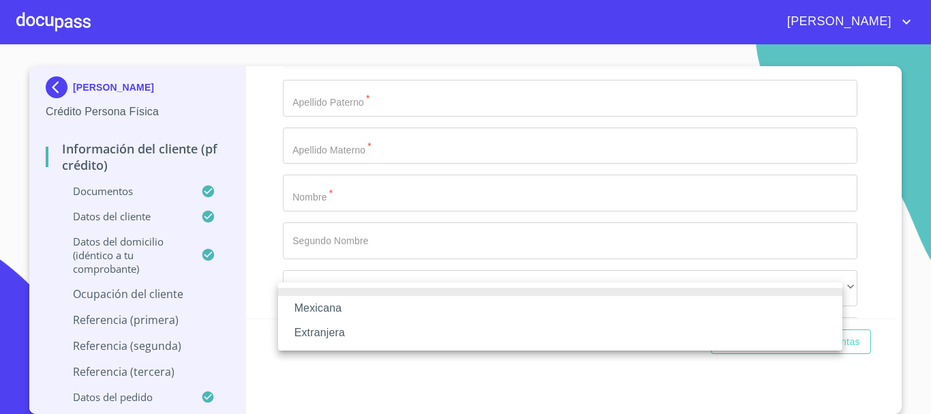
click at [389, 311] on li "Mexicana" at bounding box center [560, 308] width 564 height 25
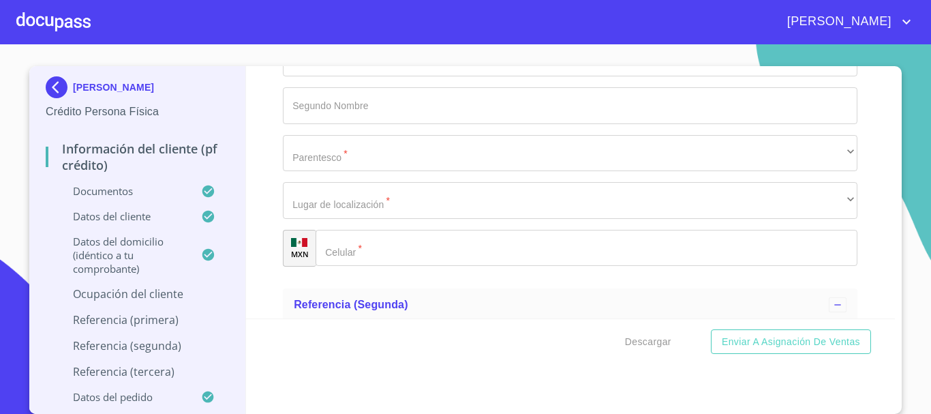
scroll to position [6541, 0]
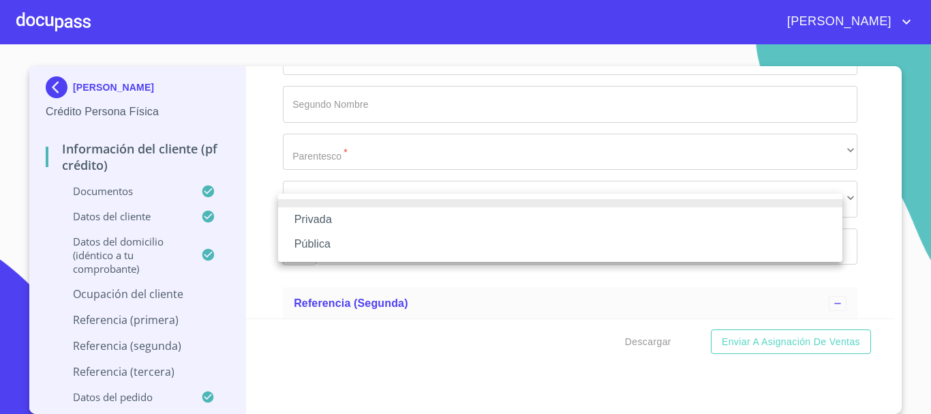
click at [360, 220] on li "Privada" at bounding box center [560, 219] width 564 height 25
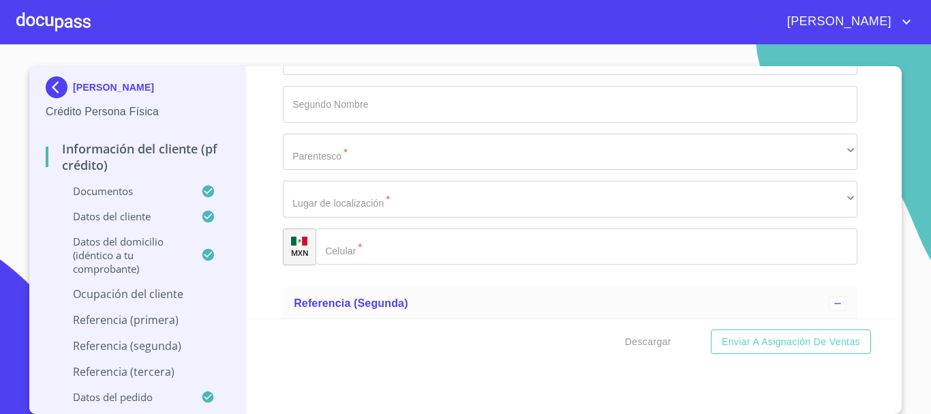
type input "CREMERIA"
paste input "[PHONE_NUMBER]"
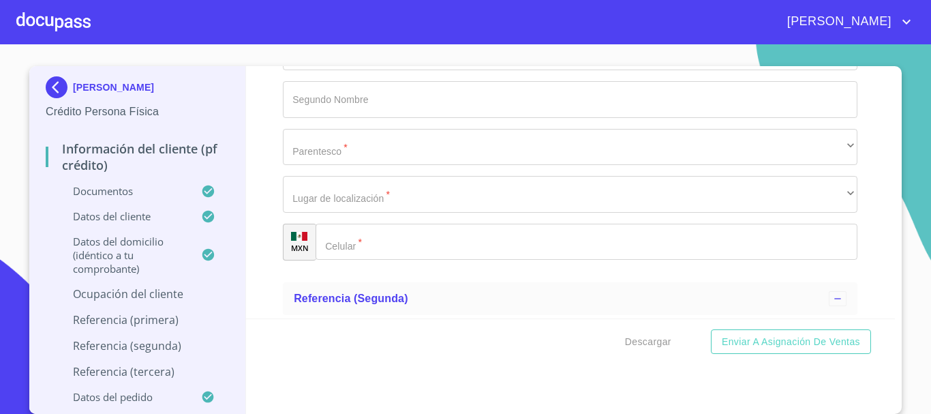
type input "[PHONE_NUMBER]"
click at [498, 368] on div "Información del cliente (PF crédito) Documentos Documento de identificación.   …" at bounding box center [570, 239] width 649 height 347
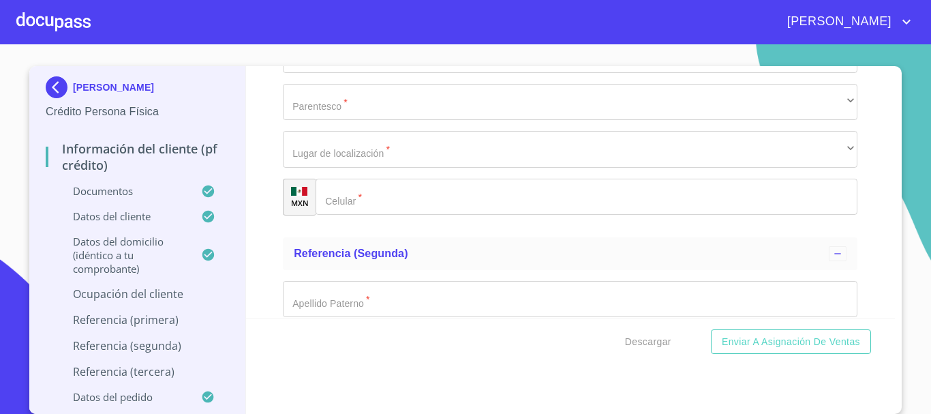
scroll to position [6614, 0]
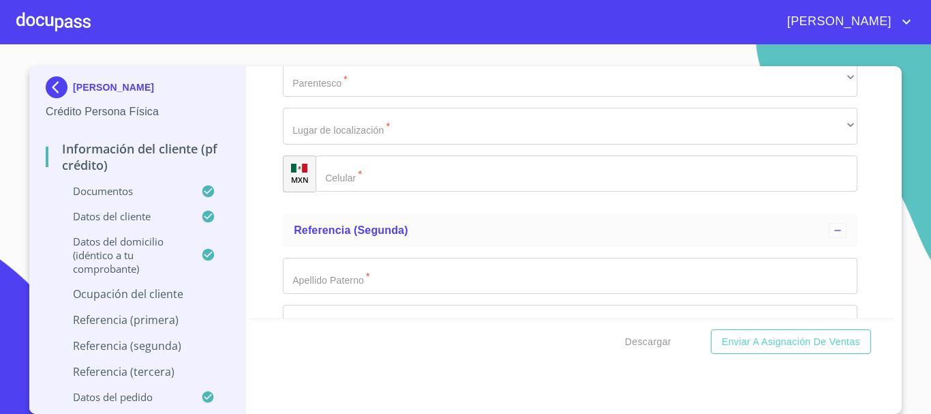
type input "MEMBRILLO"
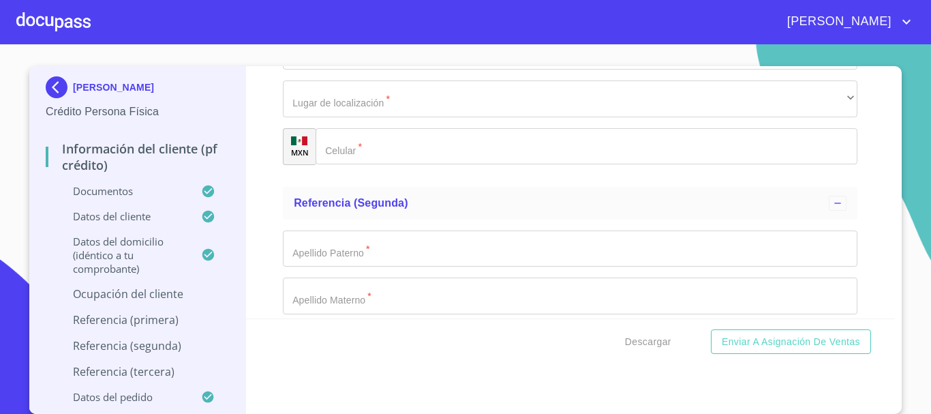
type input "80"
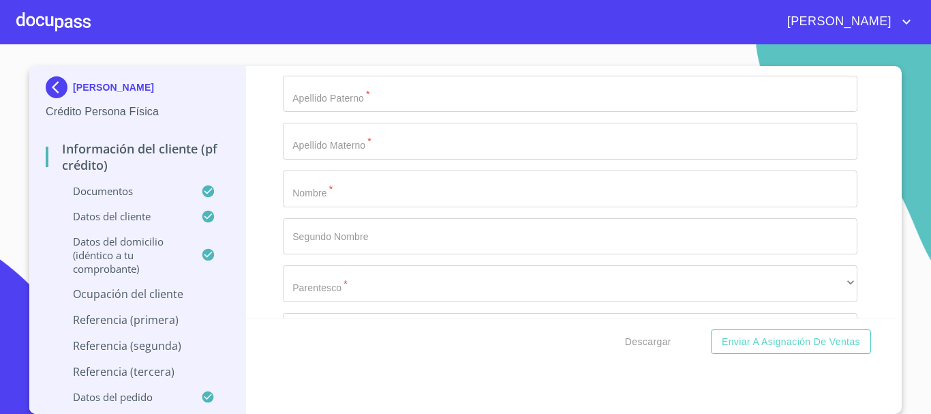
type input "LAS HUERTAS"
type input "45589"
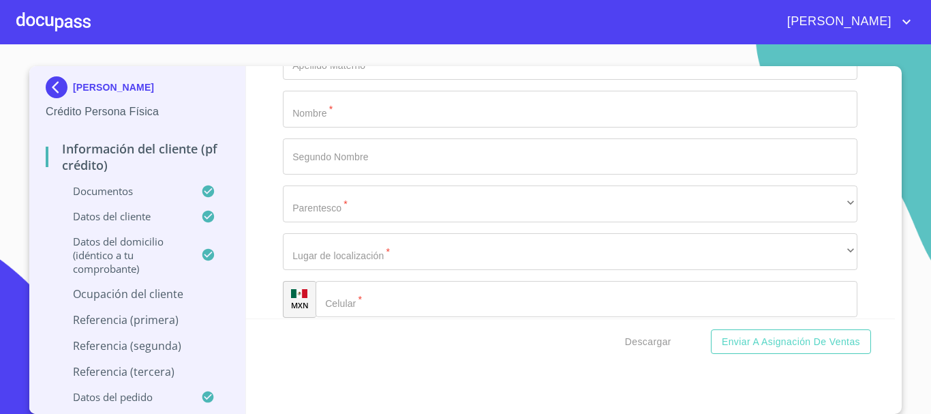
scroll to position [6898, 0]
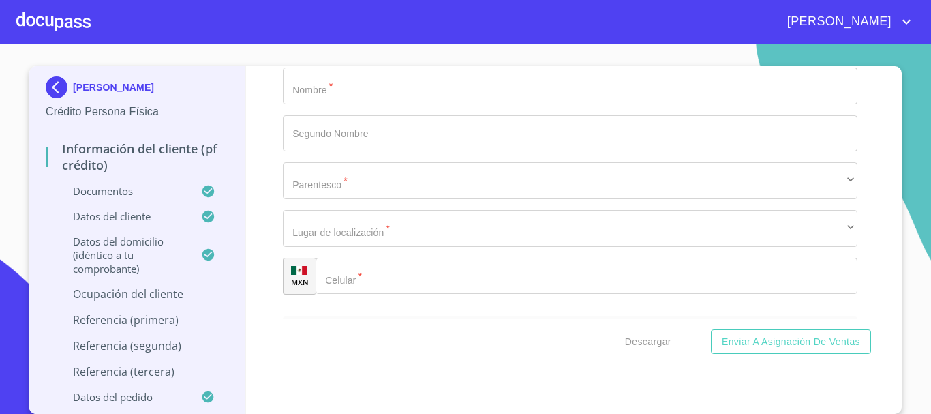
type input "SAN [PERSON_NAME] TLAQUEPAQUE"
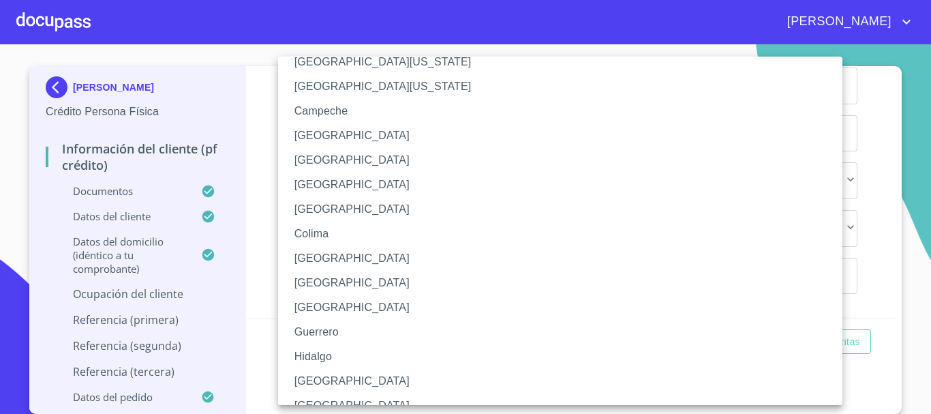
scroll to position [68, 0]
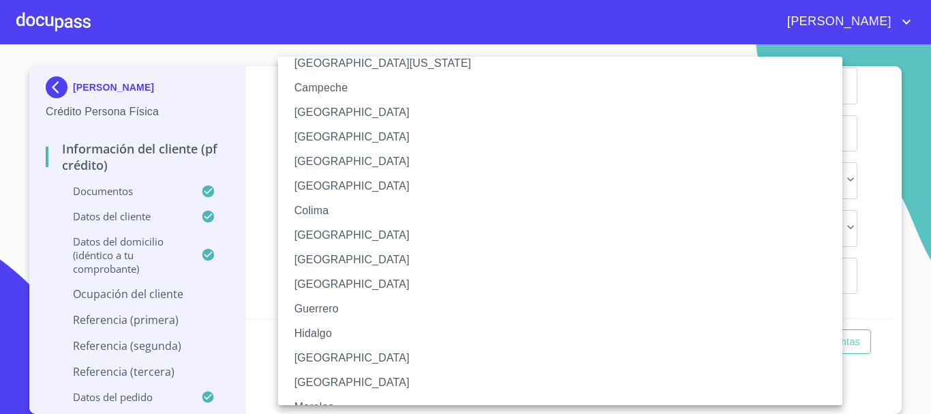
click at [338, 361] on li "[GEOGRAPHIC_DATA]" at bounding box center [565, 357] width 574 height 25
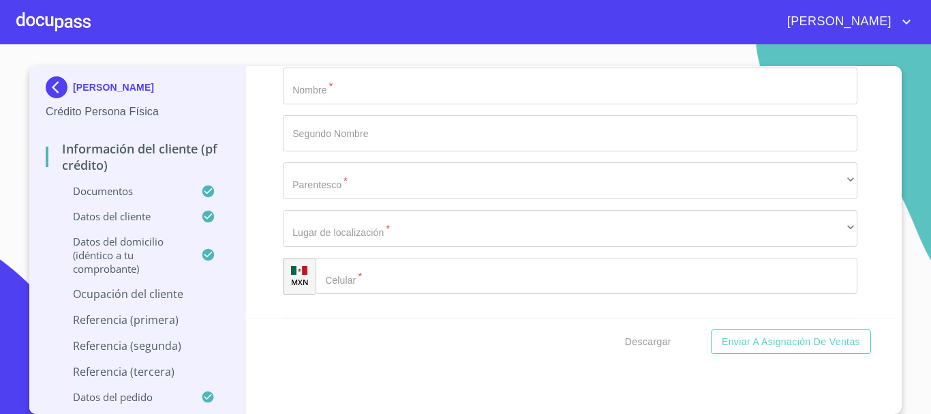
scroll to position [7035, 0]
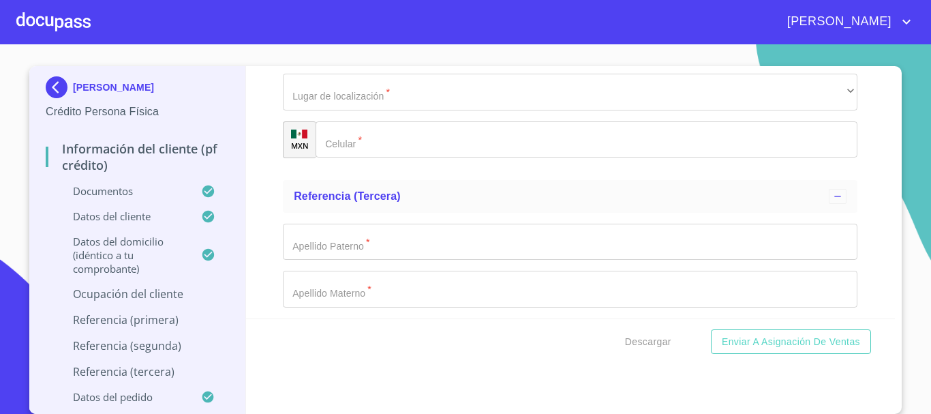
type input "[PERSON_NAME]"
type input "DUEÑO"
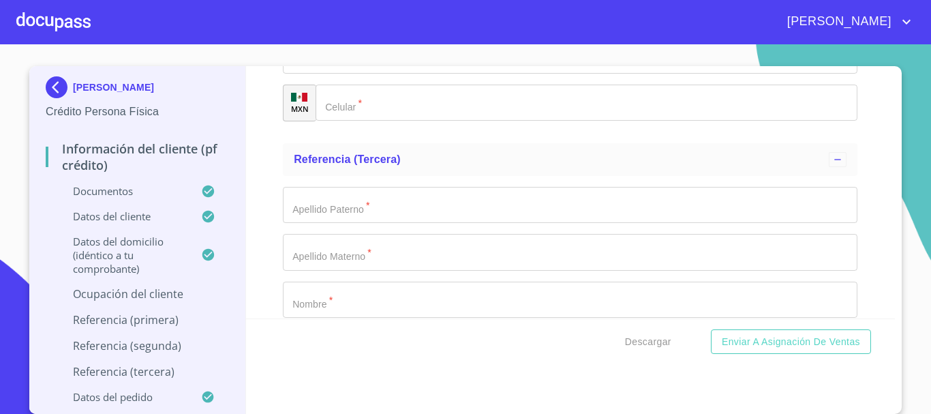
scroll to position [7103, 0]
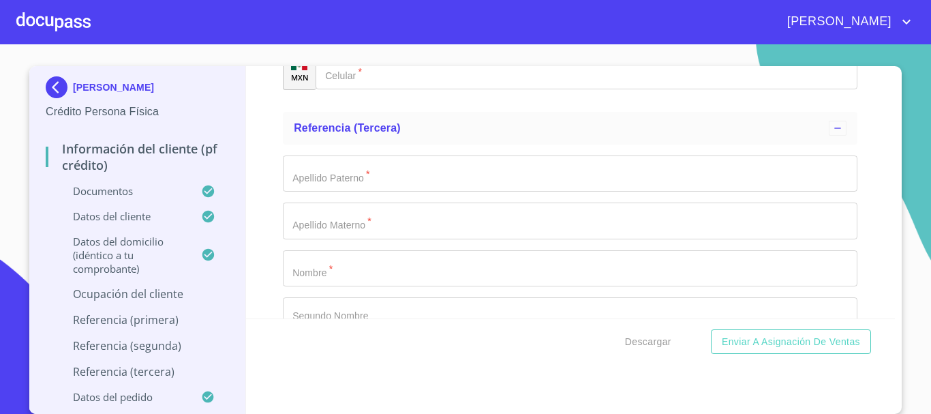
type input "[PHONE_NUMBER]"
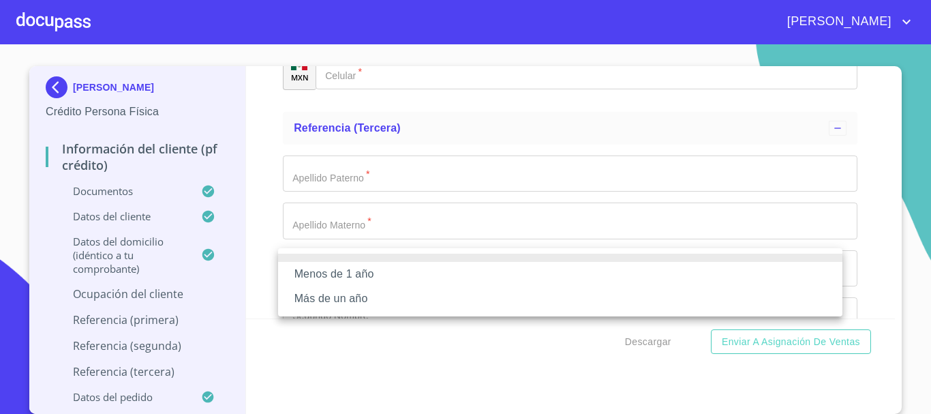
click at [388, 292] on li "Más de un año" at bounding box center [560, 298] width 564 height 25
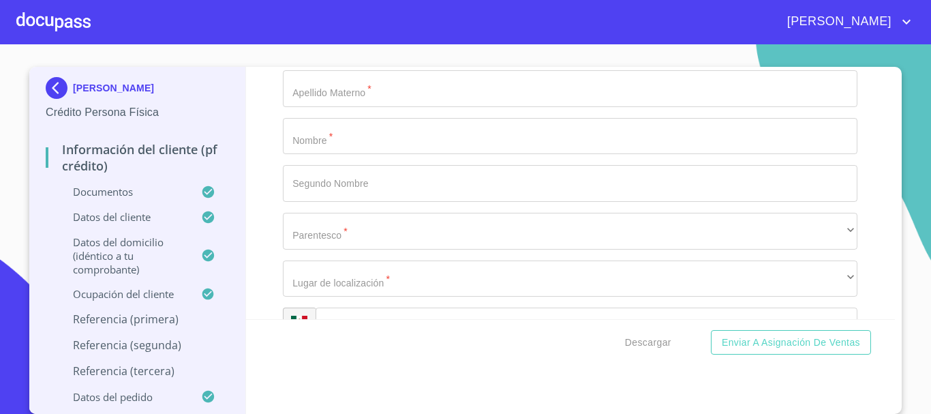
scroll to position [7239, 0]
type input "[PERSON_NAME]"
drag, startPoint x: 325, startPoint y: 235, endPoint x: 0, endPoint y: 172, distance: 331.0
click at [0, 172] on section "[PERSON_NAME] Crédito Persona Física Información del cliente (PF crédito) Docum…" at bounding box center [465, 228] width 931 height 369
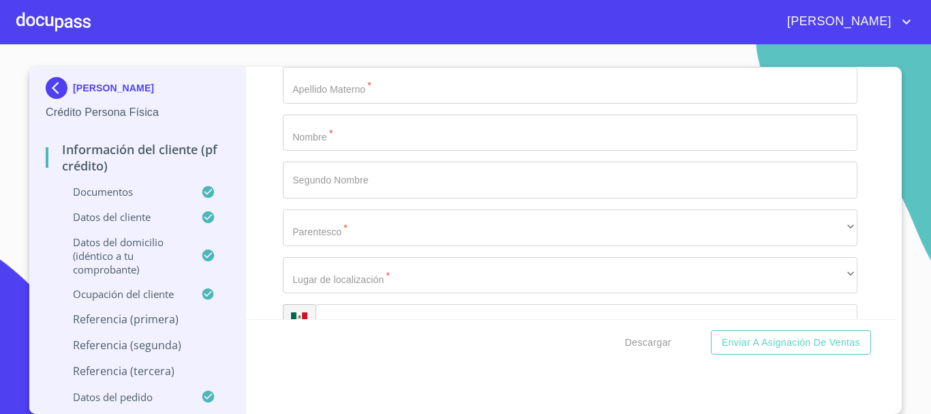
type input "[PERSON_NAME]"
type input "MAGAÑA"
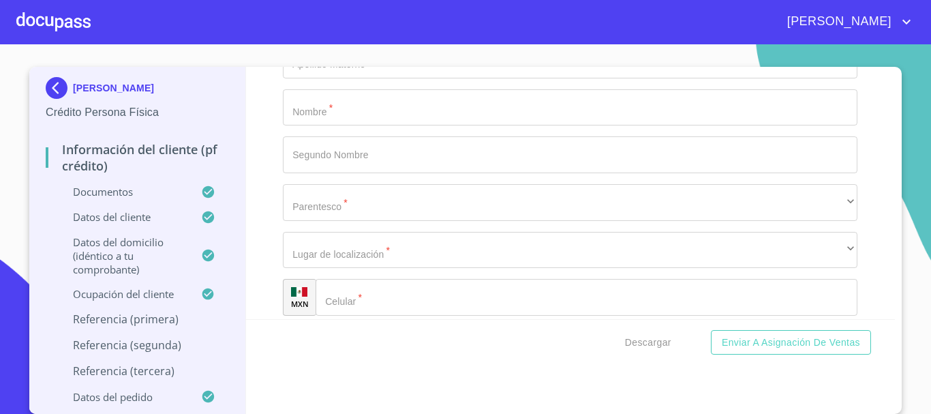
type input "[PERSON_NAME]"
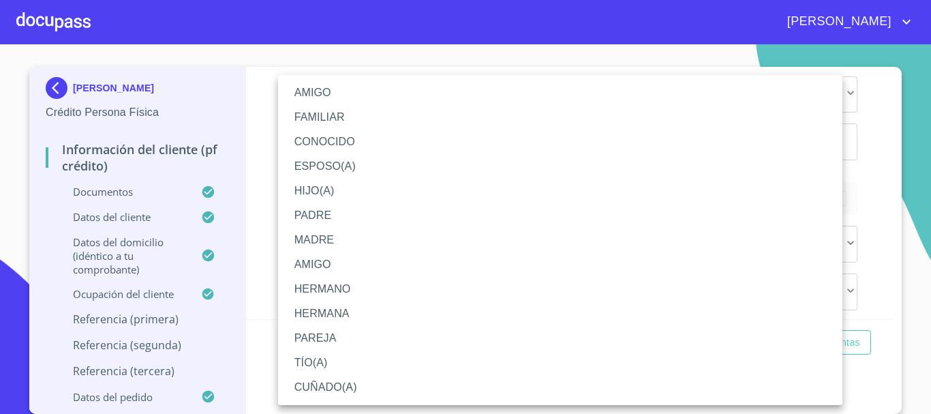
click at [354, 288] on li "HERMANO" at bounding box center [560, 289] width 564 height 25
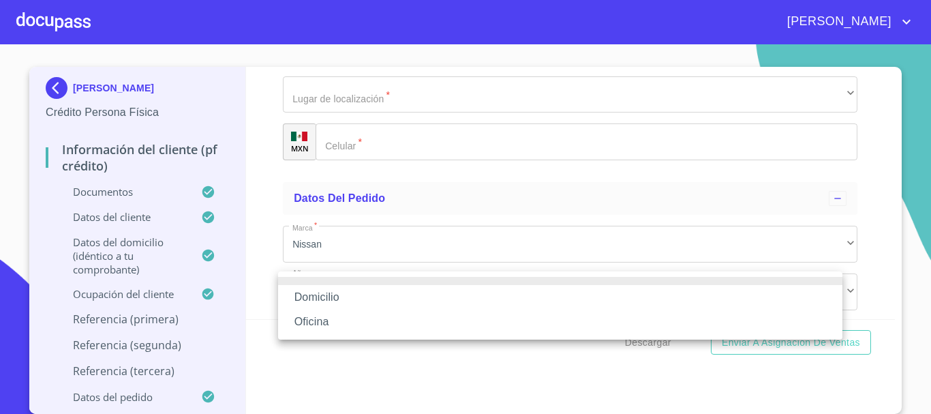
click at [354, 296] on li "Domicilio" at bounding box center [560, 297] width 564 height 25
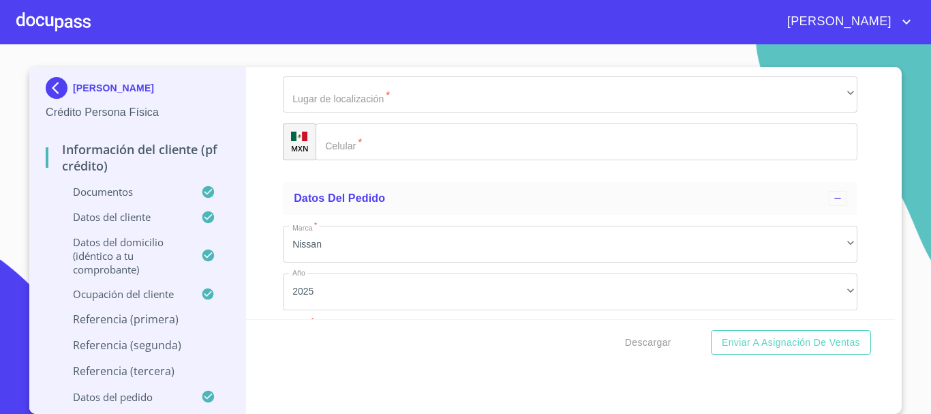
scroll to position [7488, 0]
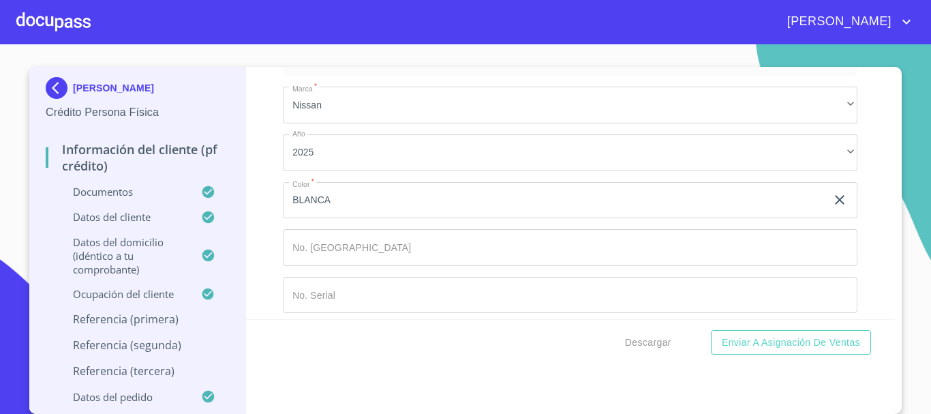
scroll to position [7624, 0]
type input "[PHONE_NUMBER]"
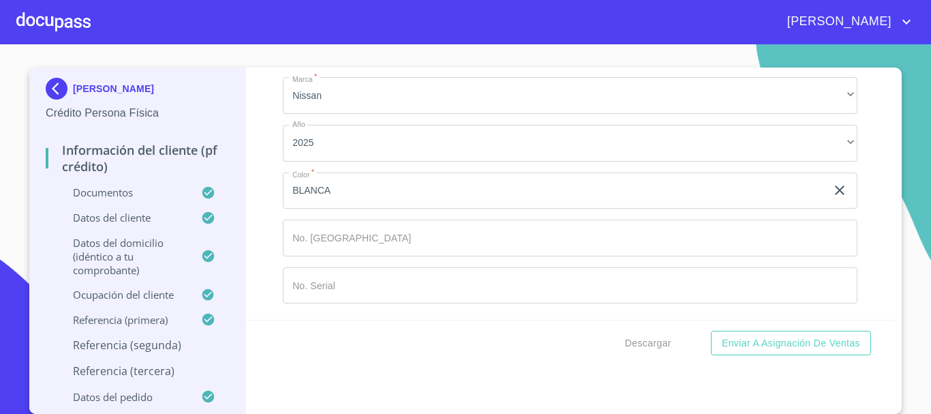
scroll to position [10, 0]
type input "S"
drag, startPoint x: 382, startPoint y: 228, endPoint x: 0, endPoint y: 209, distance: 382.7
click at [0, 209] on section "[PERSON_NAME] Crédito Persona Física Información del cliente (PF crédito) Docum…" at bounding box center [465, 228] width 931 height 369
type input "MAGAÑA"
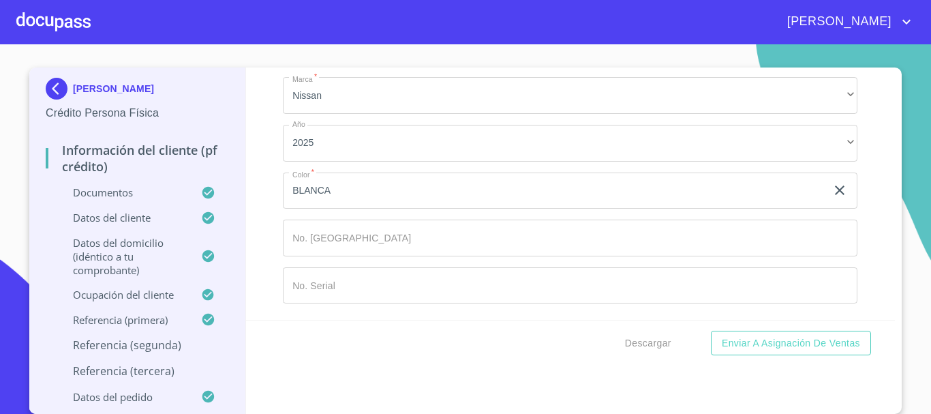
type input "CRUZ"
type input "[PERSON_NAME]"
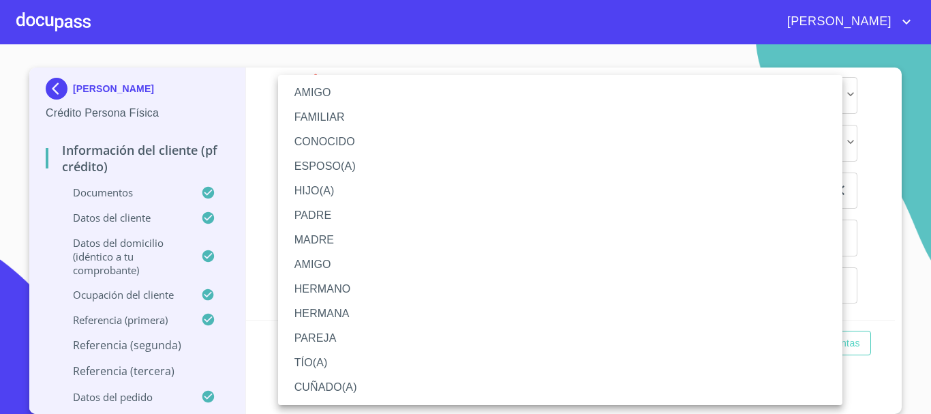
click at [338, 239] on li "MADRE" at bounding box center [560, 240] width 564 height 25
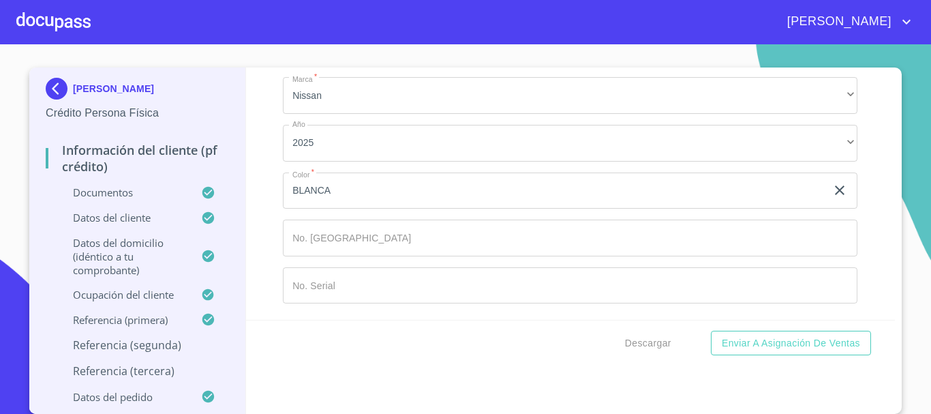
scroll to position [7924, 0]
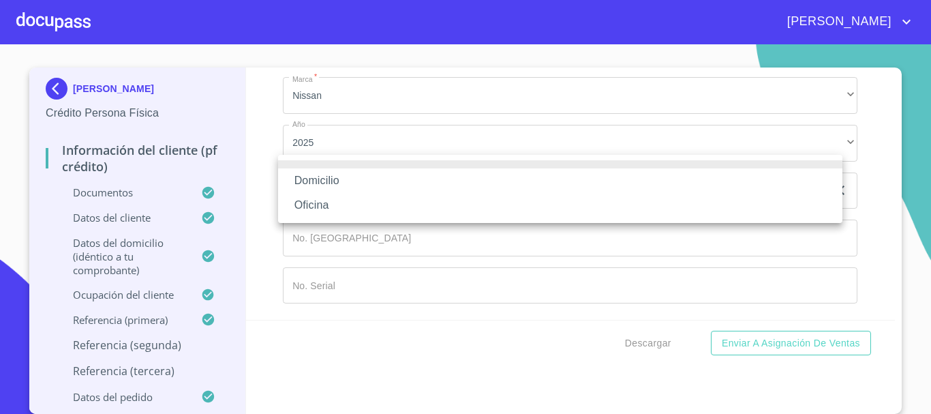
click at [341, 179] on li "Domicilio" at bounding box center [560, 180] width 564 height 25
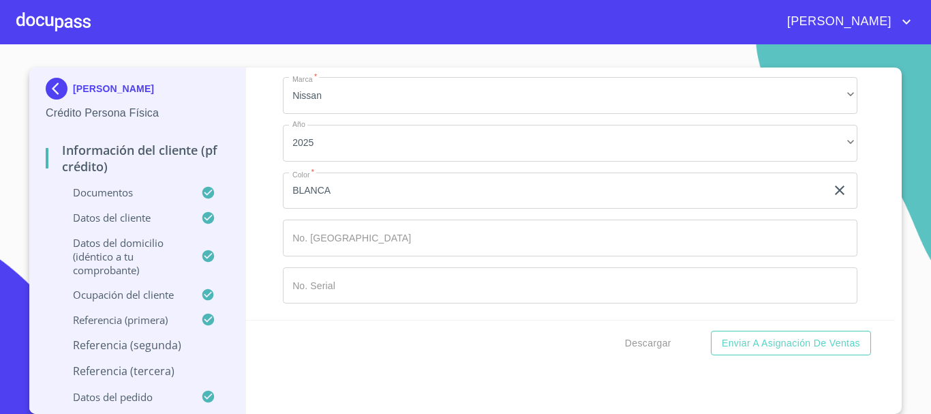
type input "[PHONE_NUMBER]"
type input "D"
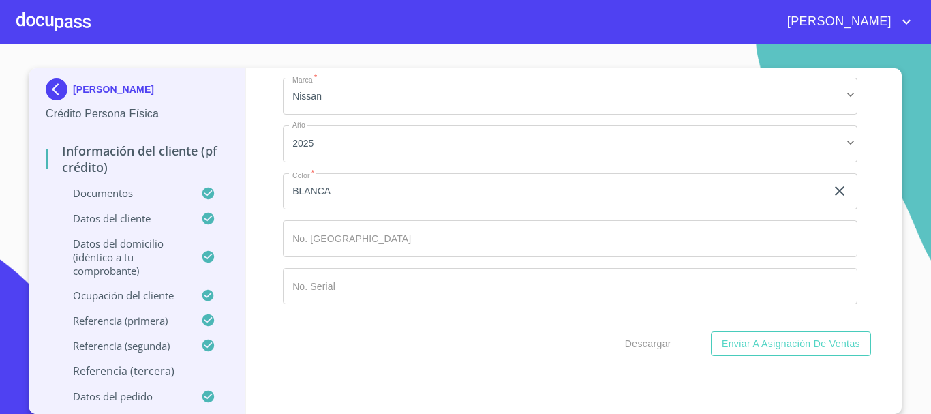
type input "[PERSON_NAME]"
type input "MAGAÑA"
type input "[PERSON_NAME]"
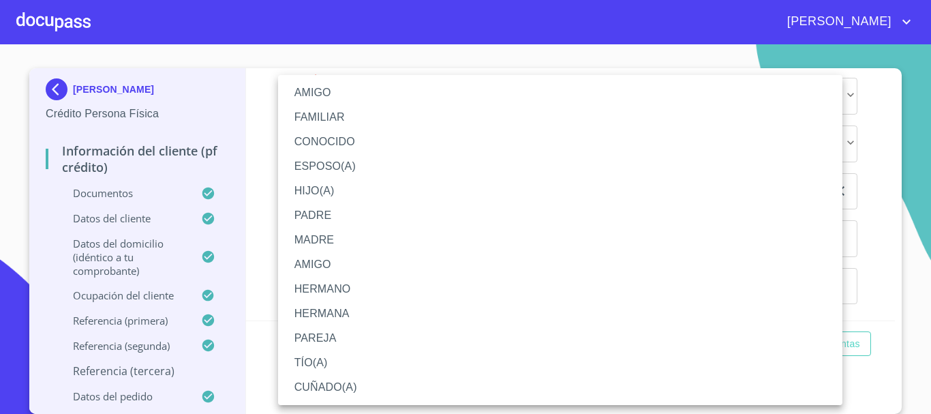
click at [352, 234] on li "MADRE" at bounding box center [560, 240] width 564 height 25
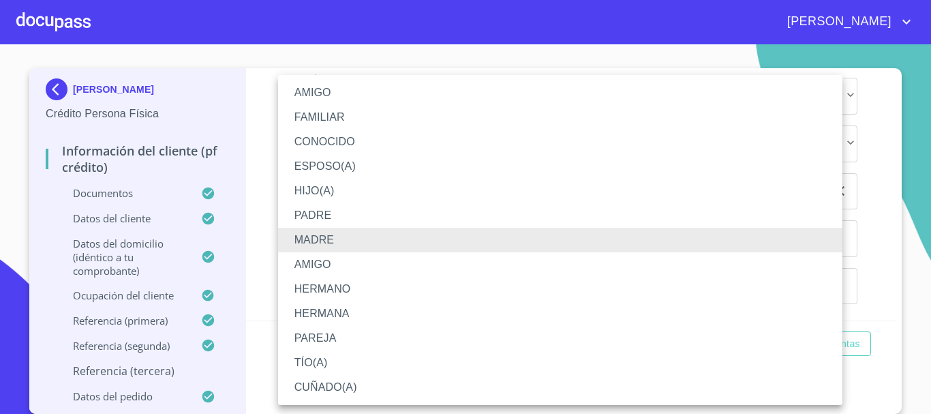
click at [358, 290] on li "HERMANO" at bounding box center [560, 289] width 564 height 25
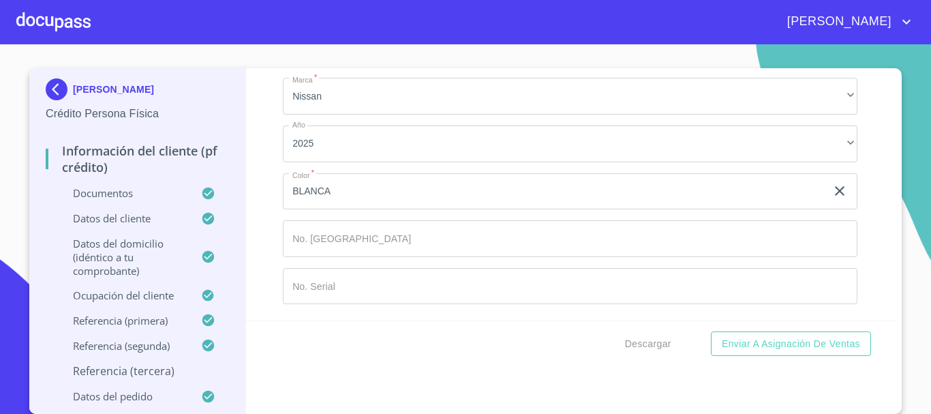
scroll to position [8264, 0]
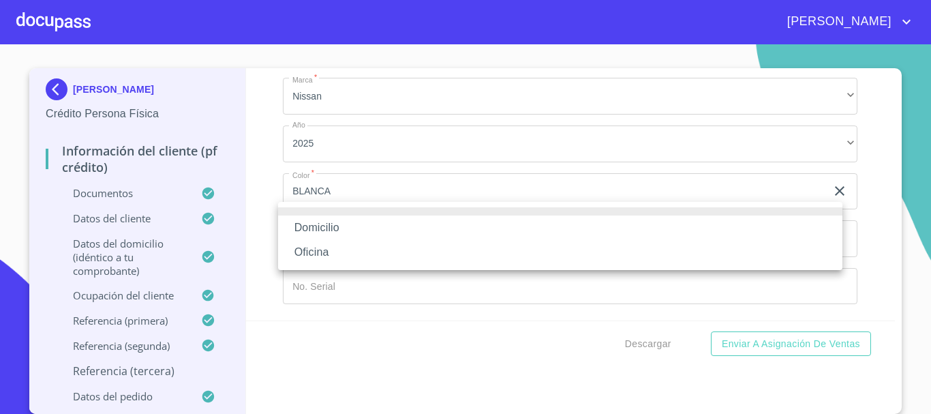
click at [344, 232] on li "Domicilio" at bounding box center [560, 227] width 564 height 25
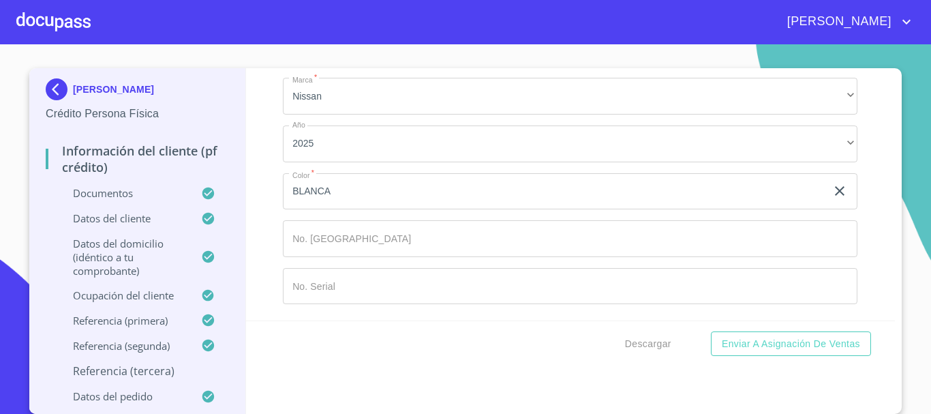
type input "[PHONE_NUMBER]"
click at [371, 225] on input "Documento de identificación.   *" at bounding box center [570, 238] width 574 height 37
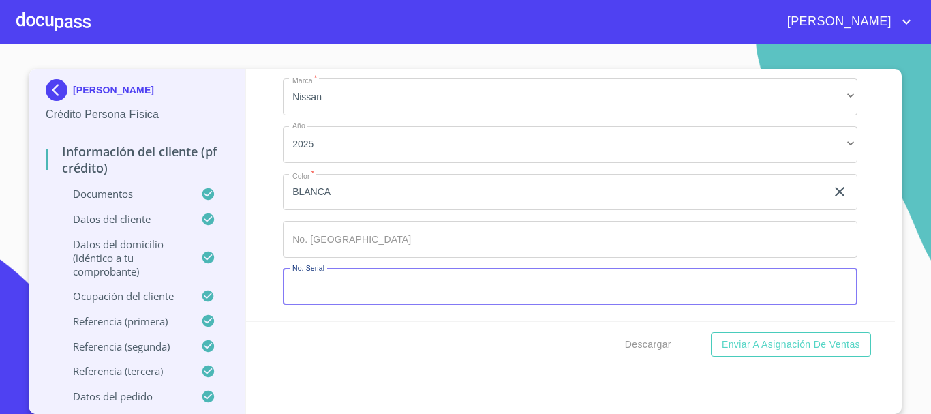
click at [371, 285] on input "Documento de identificación.   *" at bounding box center [570, 286] width 574 height 37
click at [660, 354] on button "Descargar" at bounding box center [647, 344] width 57 height 25
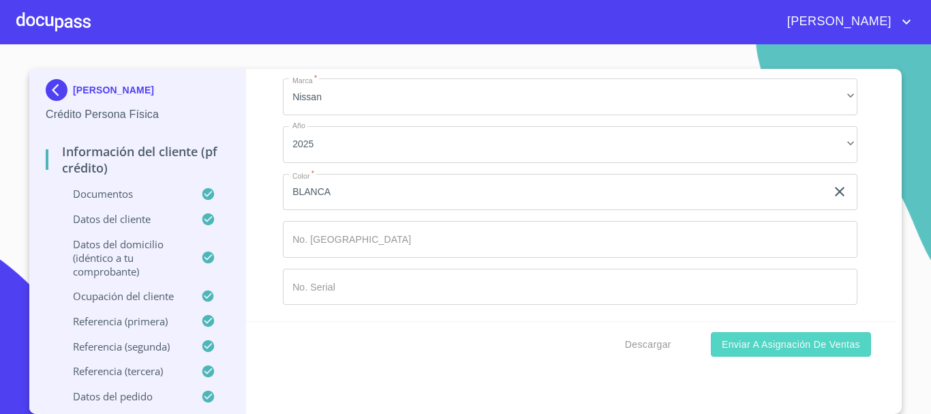
click at [816, 340] on span "Enviar a Asignación de Ventas" at bounding box center [791, 344] width 138 height 17
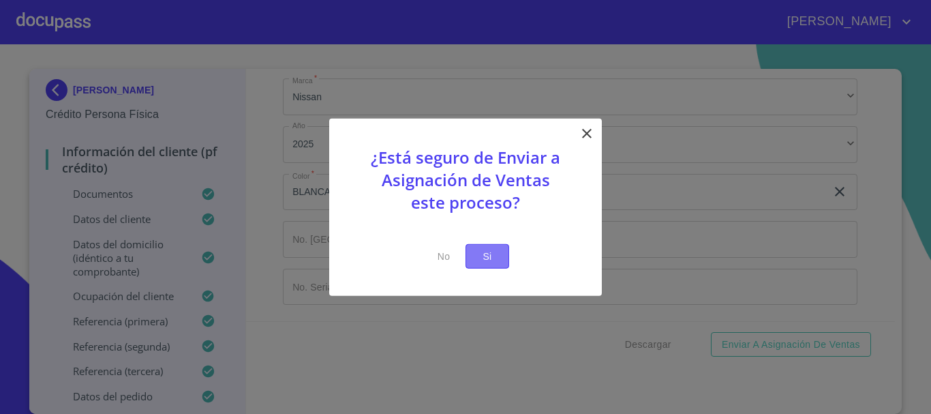
click at [484, 255] on span "Si" at bounding box center [487, 255] width 22 height 17
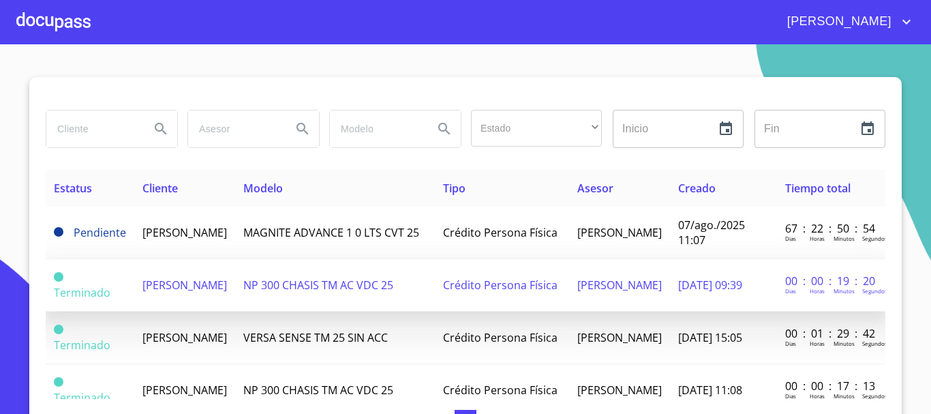
click at [207, 288] on span "[PERSON_NAME]" at bounding box center [184, 284] width 84 height 15
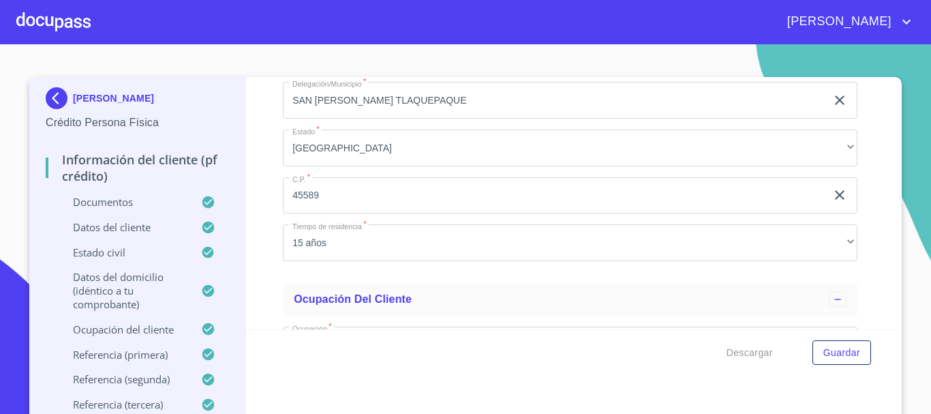
scroll to position [5117, 0]
